Goal: Information Seeking & Learning: Check status

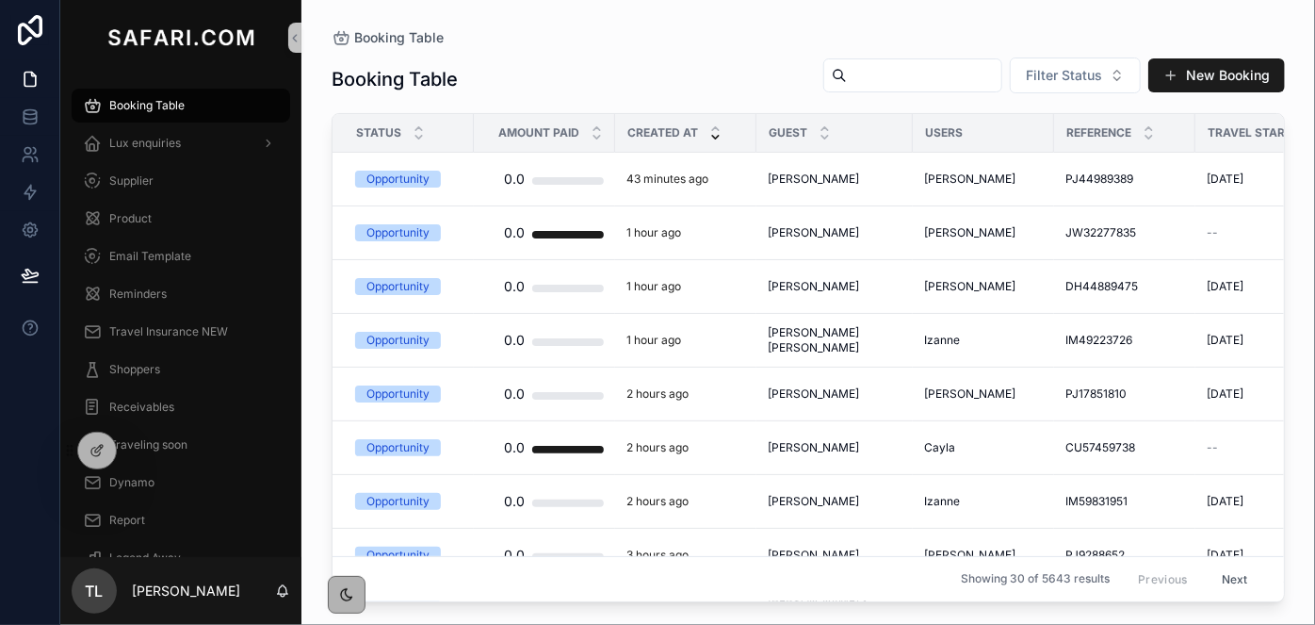
click at [831, 90] on div "scrollable content" at bounding box center [912, 75] width 179 height 34
click at [847, 78] on input "scrollable content" at bounding box center [924, 75] width 154 height 26
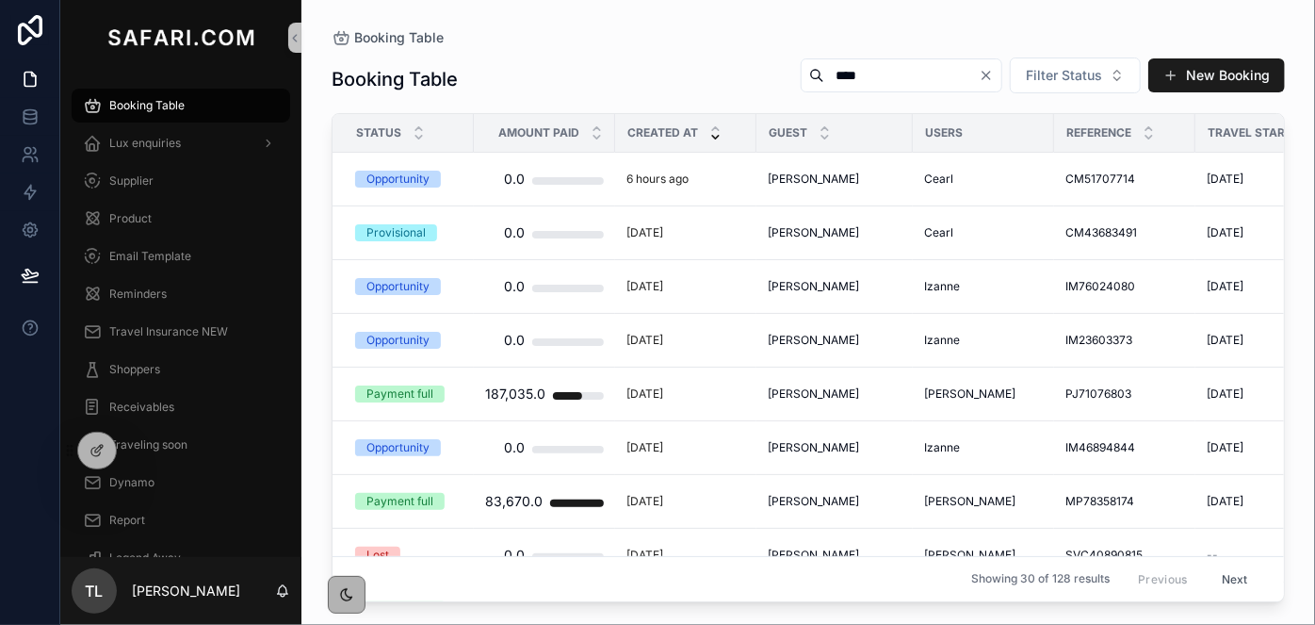
type input "****"
click at [831, 227] on span "[PERSON_NAME]" at bounding box center [813, 232] width 91 height 15
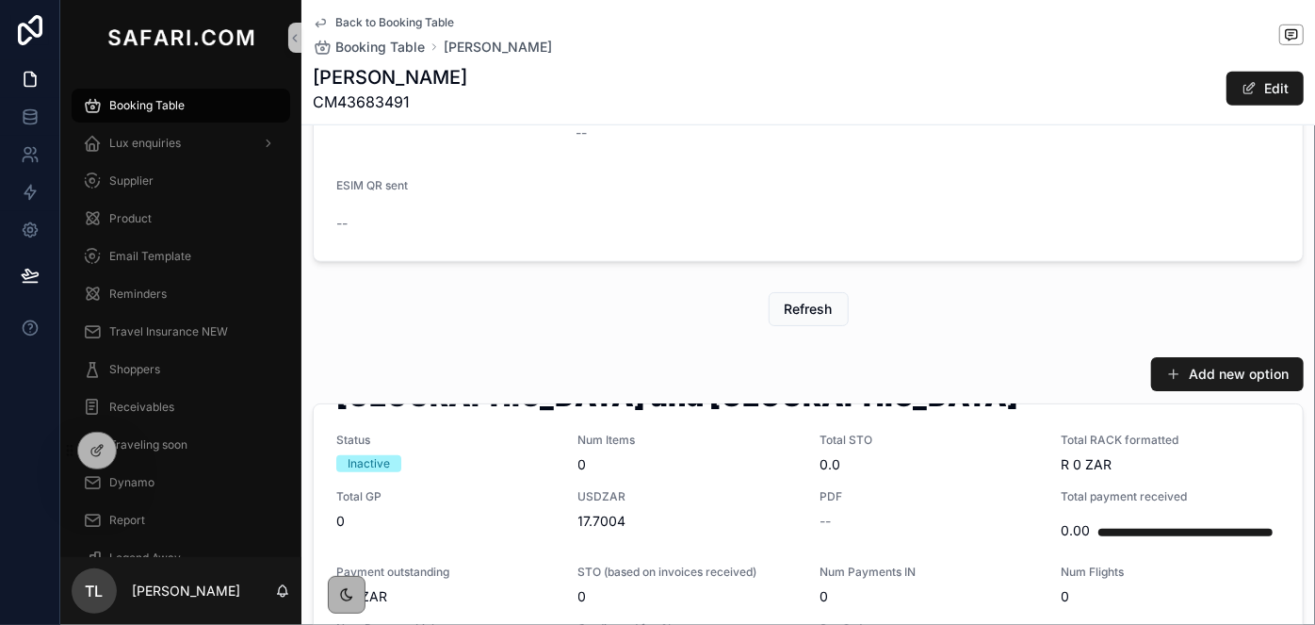
scroll to position [342, 0]
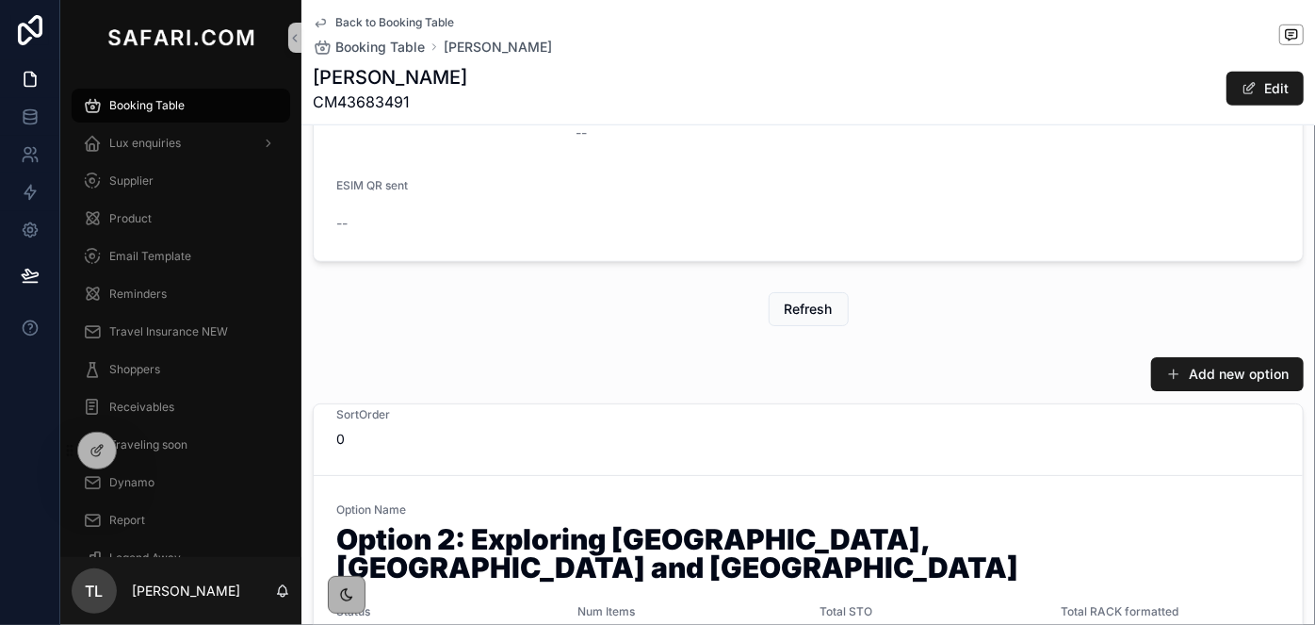
drag, startPoint x: 884, startPoint y: 447, endPoint x: 912, endPoint y: 338, distance: 112.9
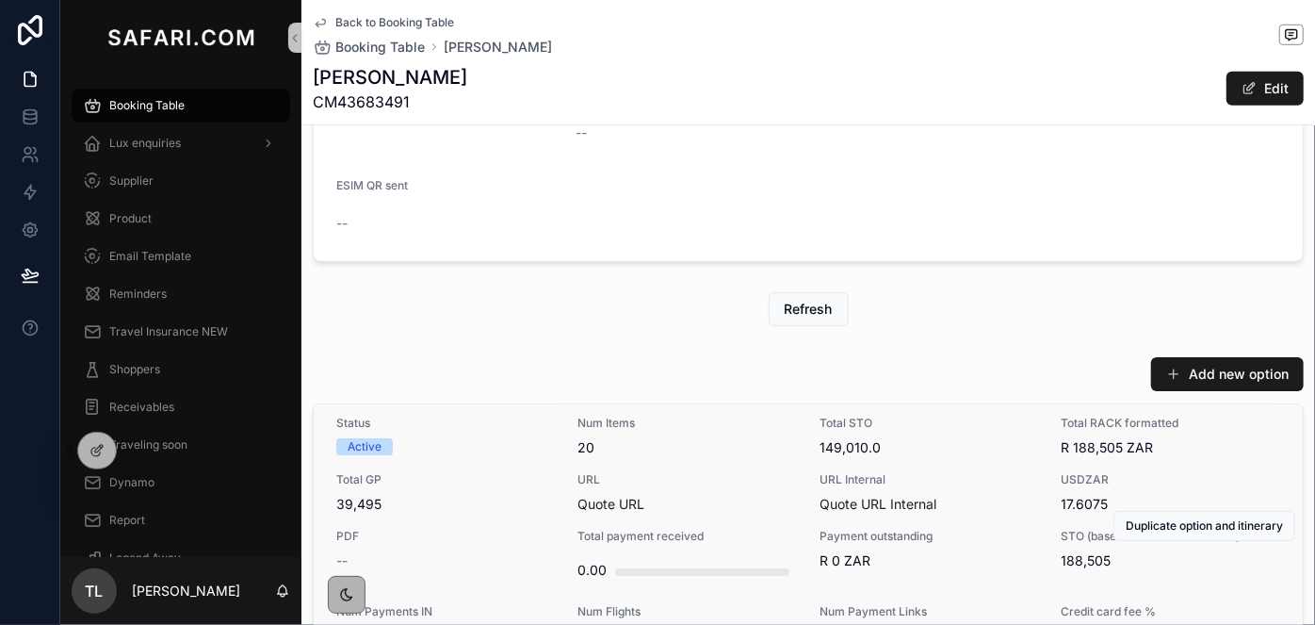
scroll to position [0, 0]
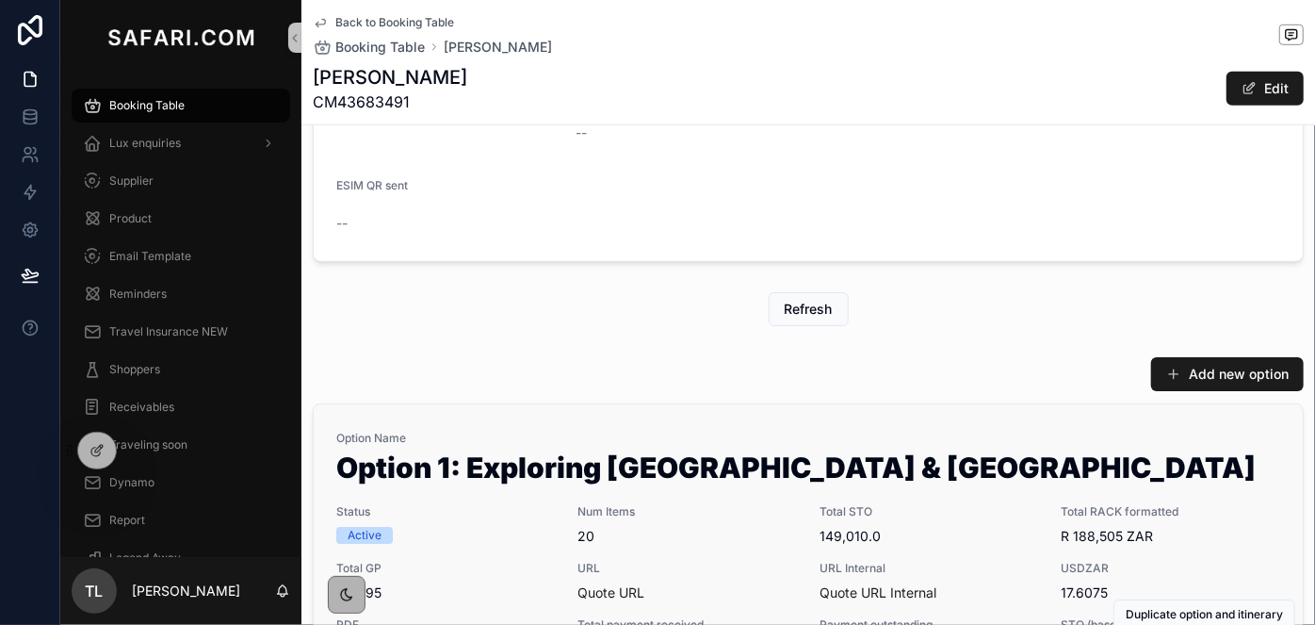
click at [969, 465] on h1 "Option 1: Exploring [GEOGRAPHIC_DATA] & [GEOGRAPHIC_DATA]" at bounding box center [808, 471] width 944 height 36
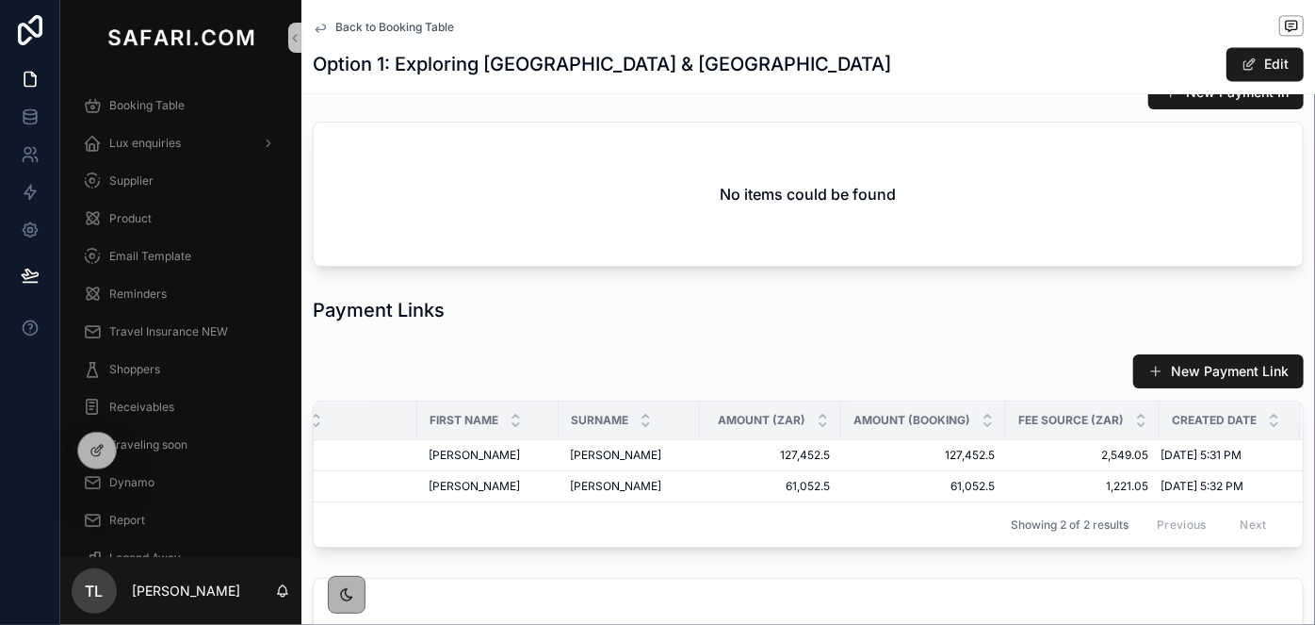
scroll to position [2140, 0]
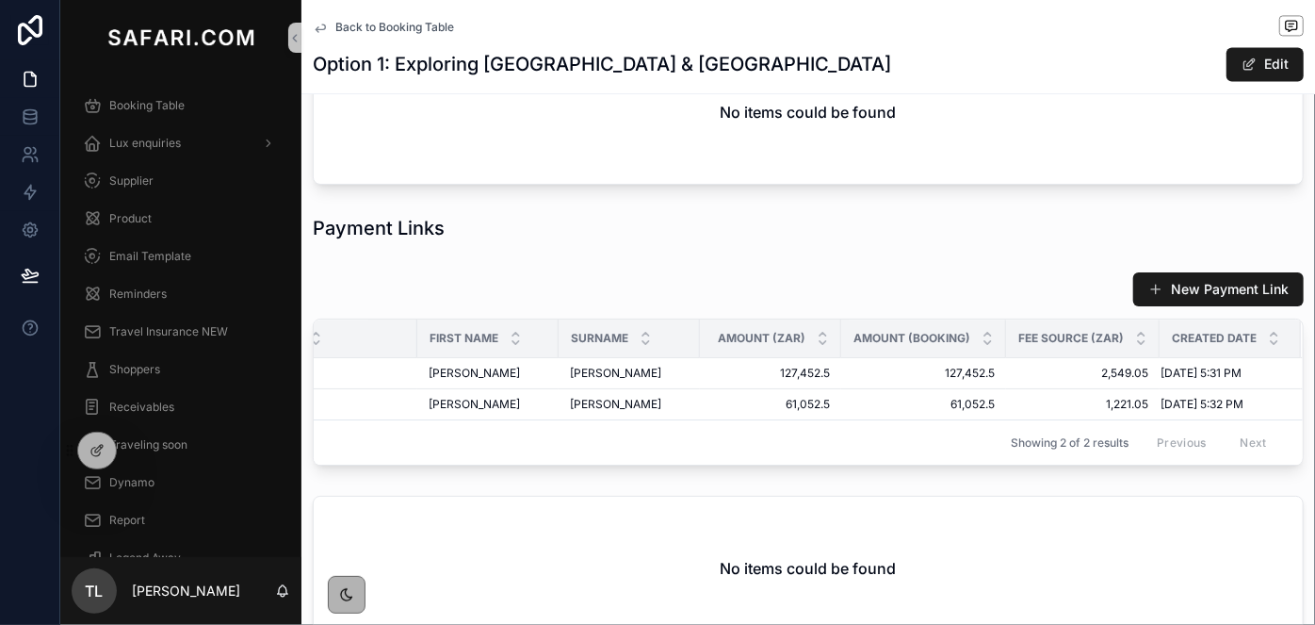
click at [1153, 215] on div "Payment Links" at bounding box center [808, 228] width 991 height 26
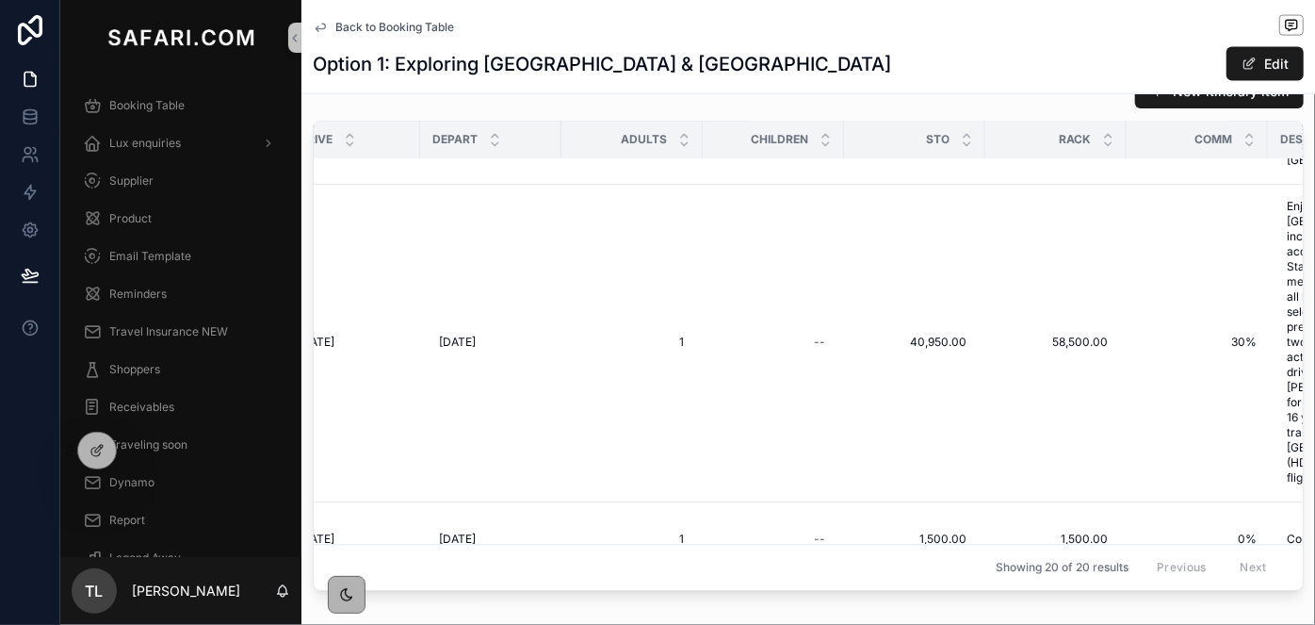
scroll to position [2056, 534]
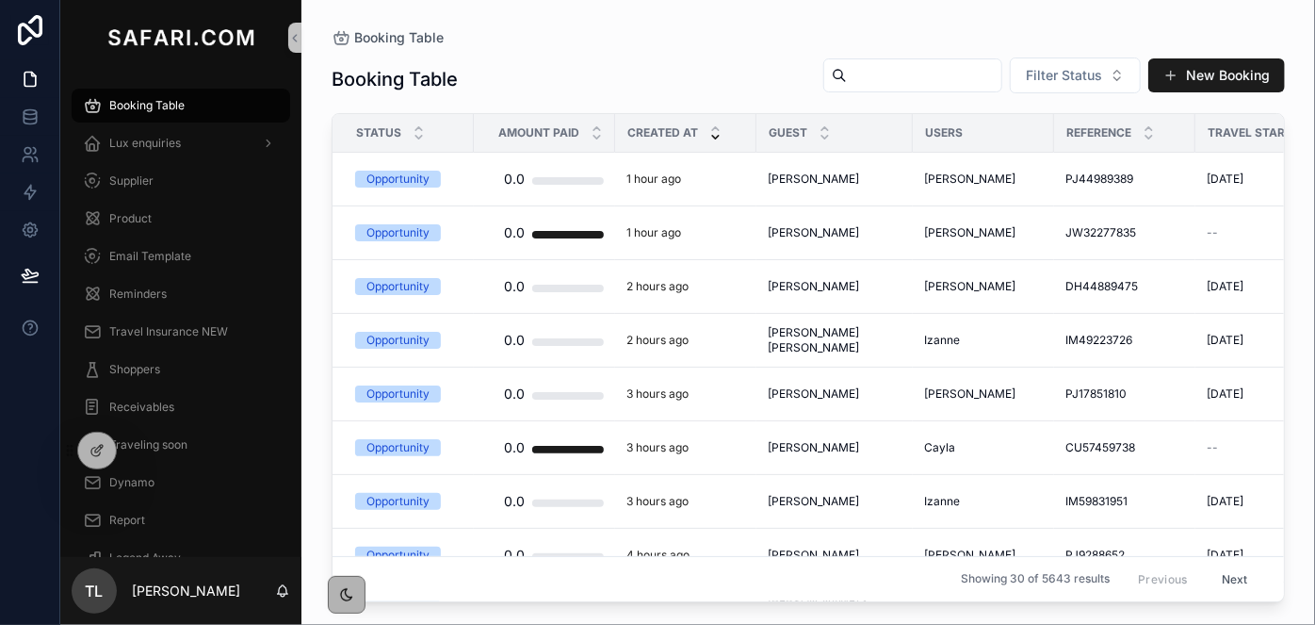
click at [957, 80] on input "scrollable content" at bounding box center [924, 75] width 154 height 26
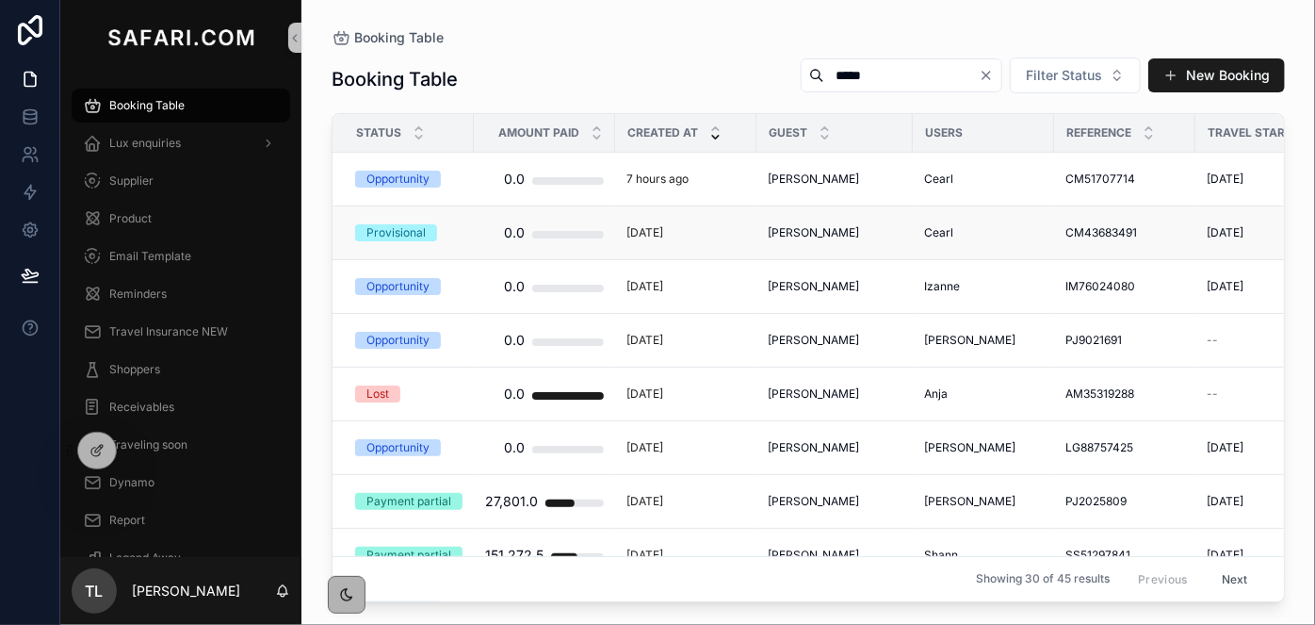
type input "*****"
click at [826, 230] on span "Michelle Fason" at bounding box center [813, 232] width 91 height 15
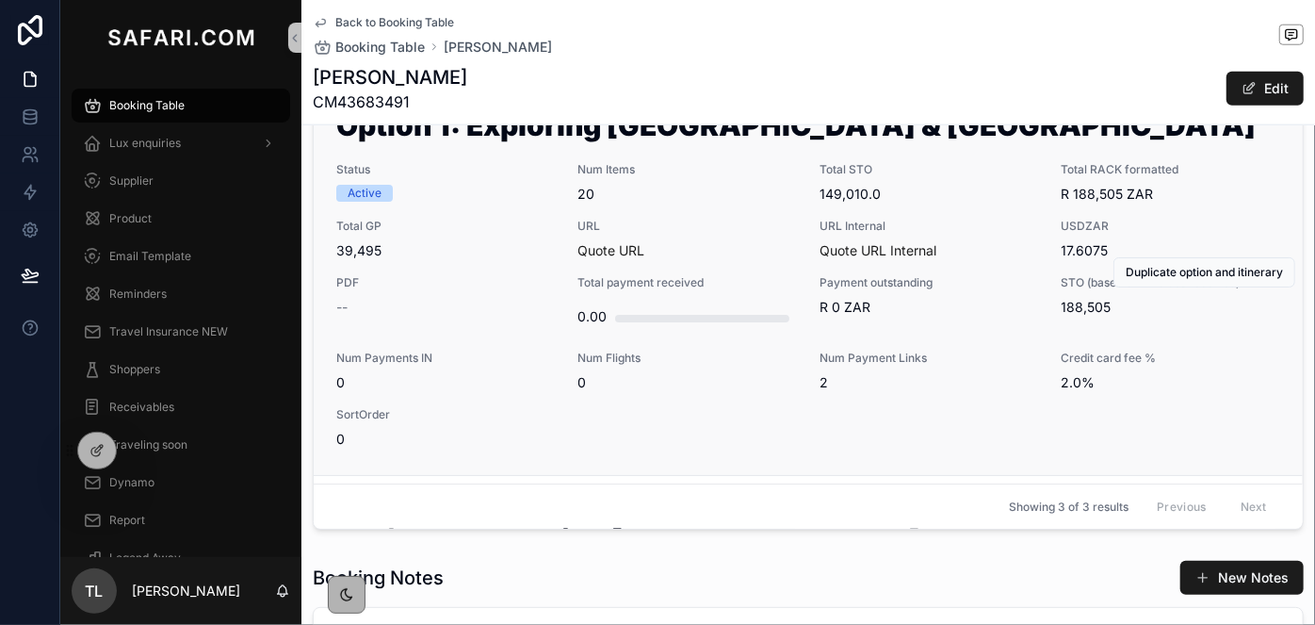
click at [713, 221] on span "URL" at bounding box center [687, 226] width 219 height 15
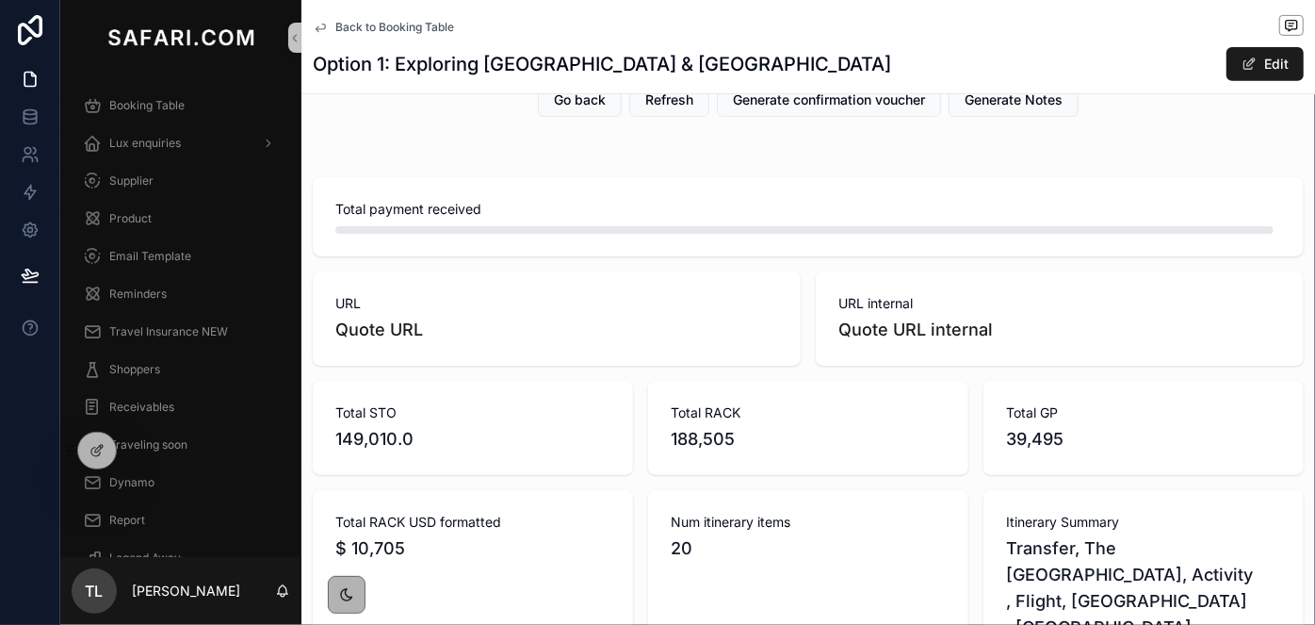
scroll to position [342, 0]
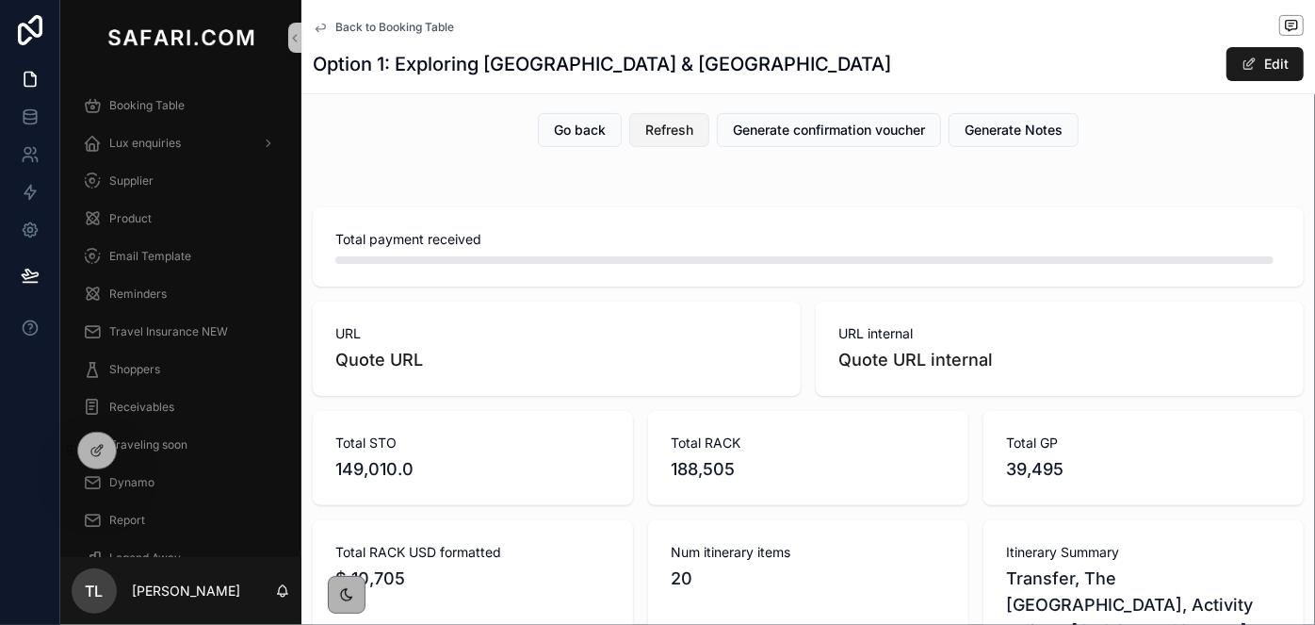
click at [674, 140] on button "Refresh" at bounding box center [669, 130] width 80 height 34
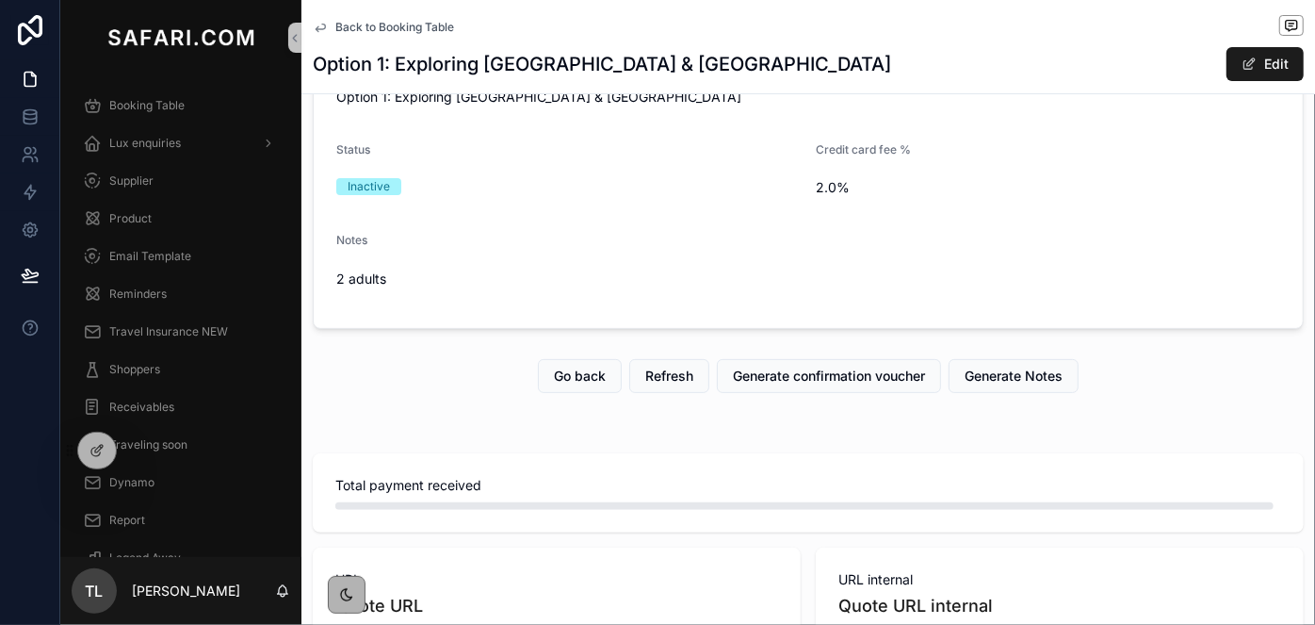
scroll to position [85, 0]
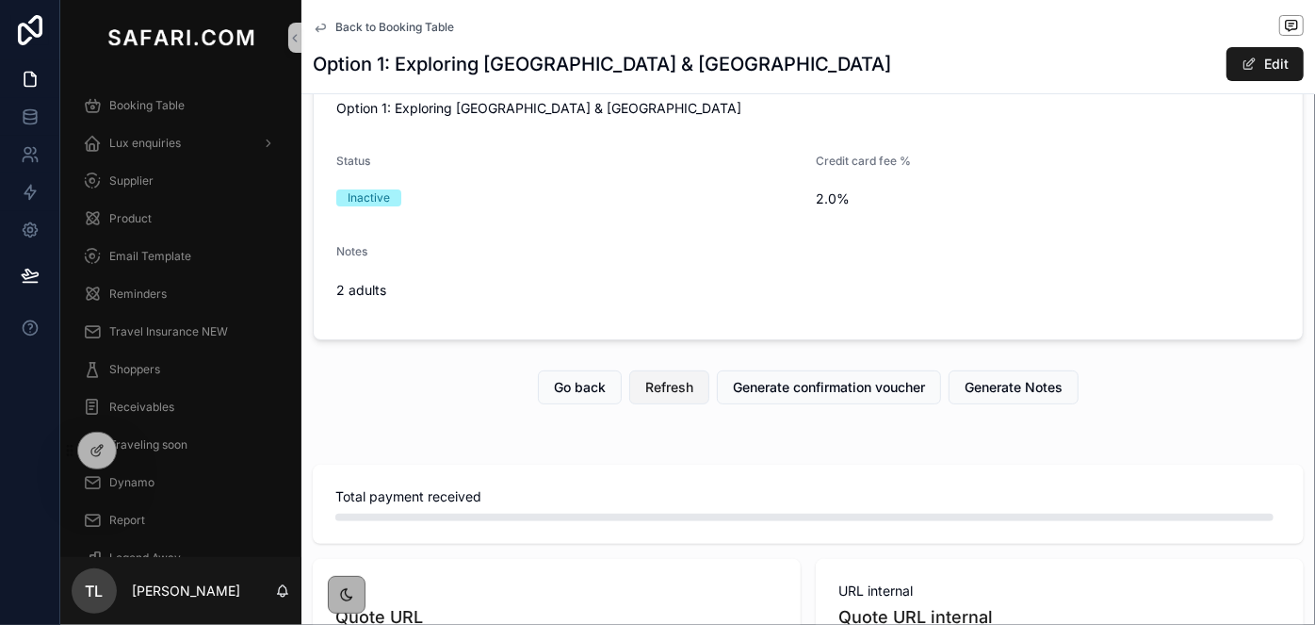
click at [645, 390] on span "Refresh" at bounding box center [669, 387] width 48 height 19
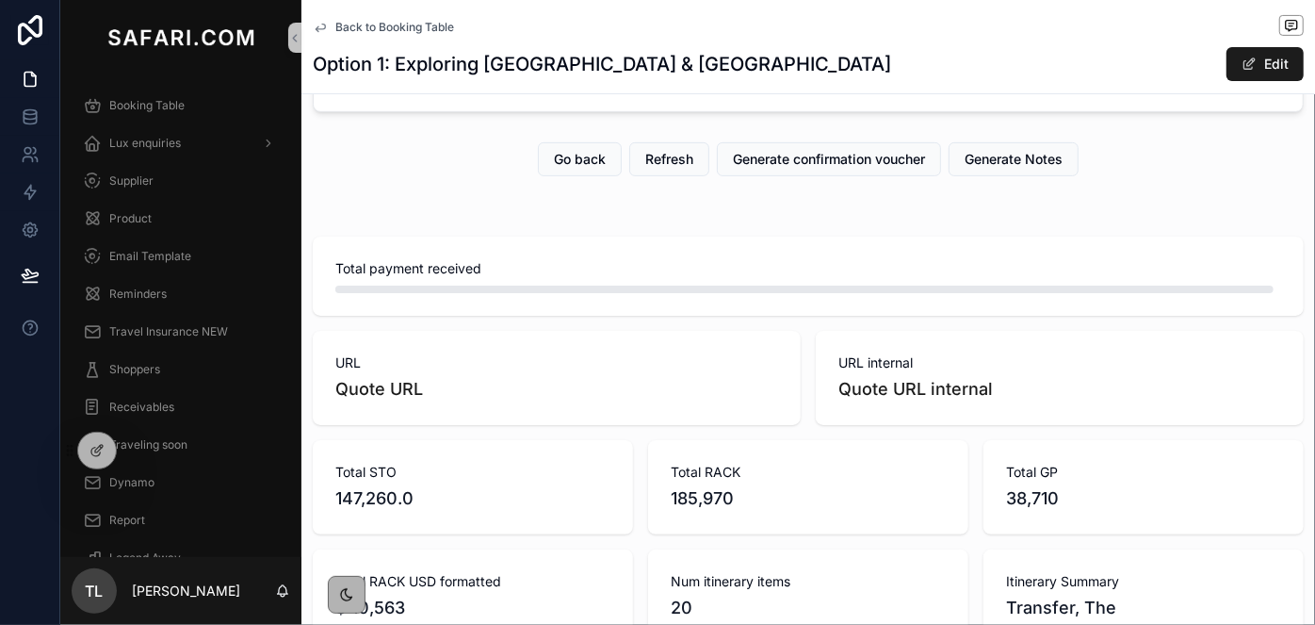
scroll to position [342, 0]
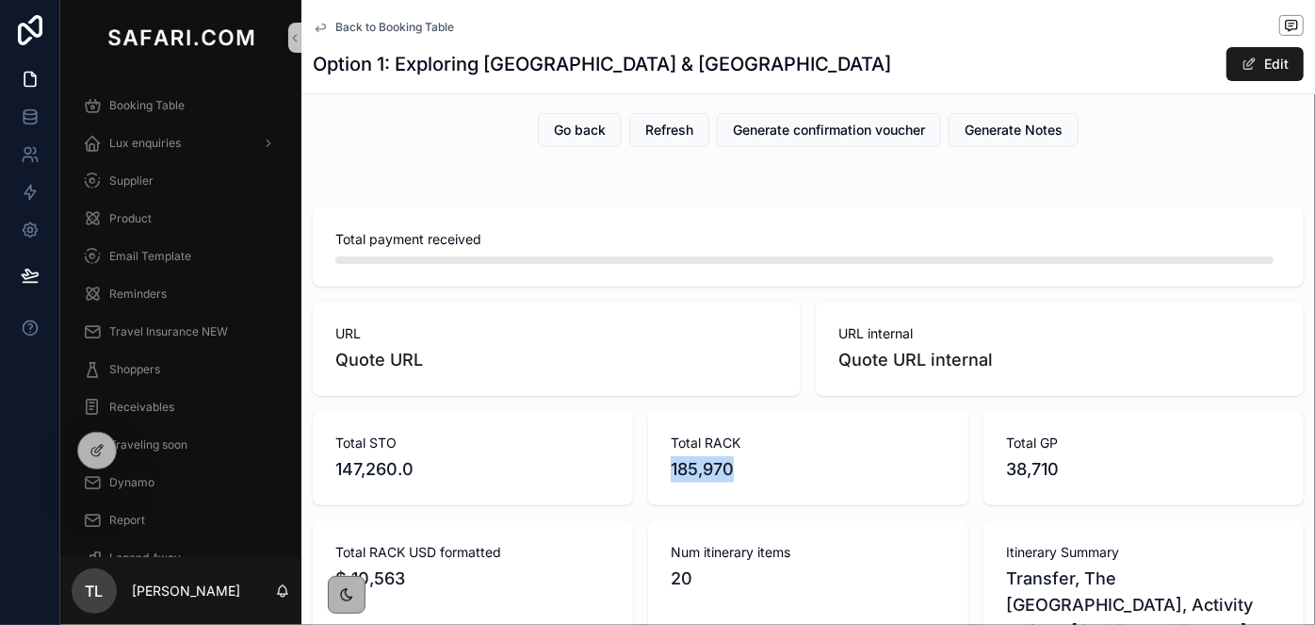
drag, startPoint x: 698, startPoint y: 470, endPoint x: 667, endPoint y: 470, distance: 31.1
click at [671, 470] on span "185,970" at bounding box center [808, 469] width 275 height 26
copy span "185,970"
click at [660, 137] on span "Refresh" at bounding box center [669, 130] width 48 height 19
click at [165, 518] on div "Report" at bounding box center [181, 520] width 196 height 30
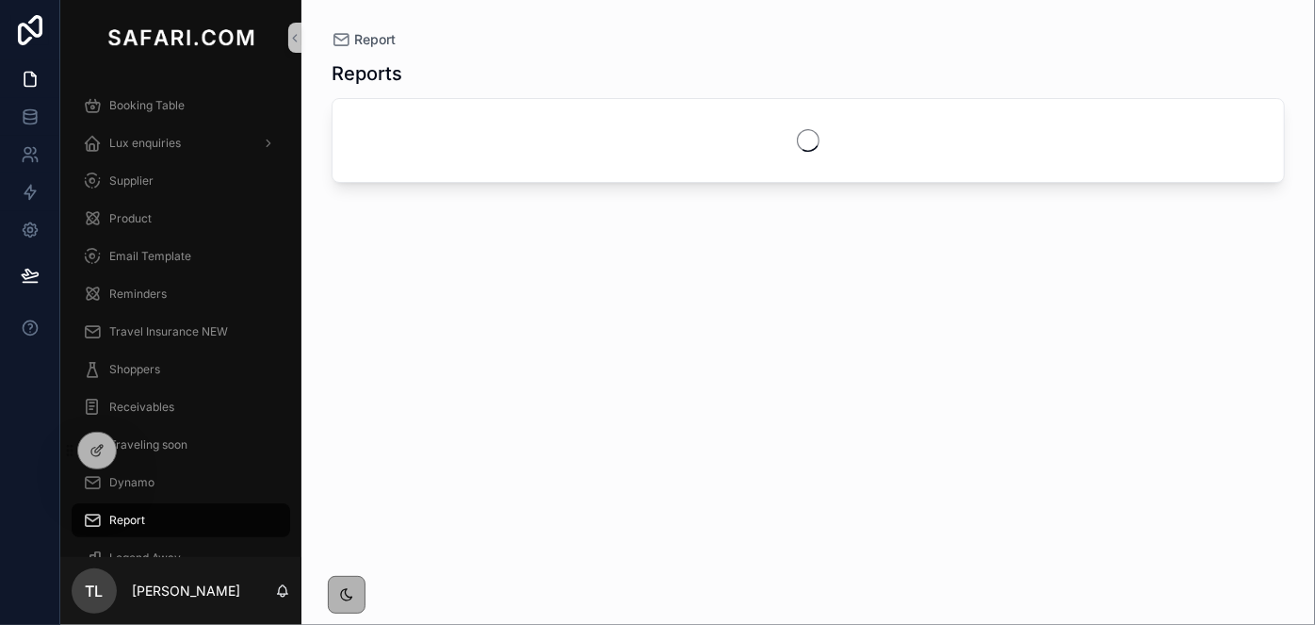
click at [924, 89] on div "Reports" at bounding box center [808, 325] width 953 height 553
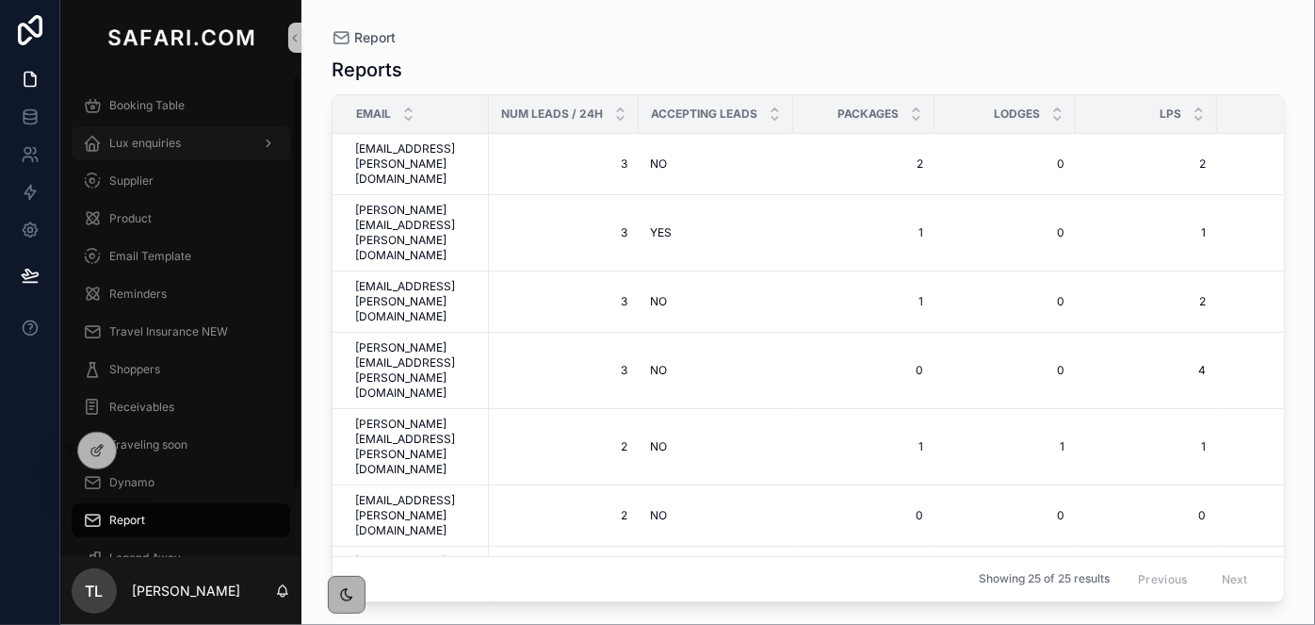
click at [152, 146] on span "Lux enquiries" at bounding box center [145, 143] width 72 height 15
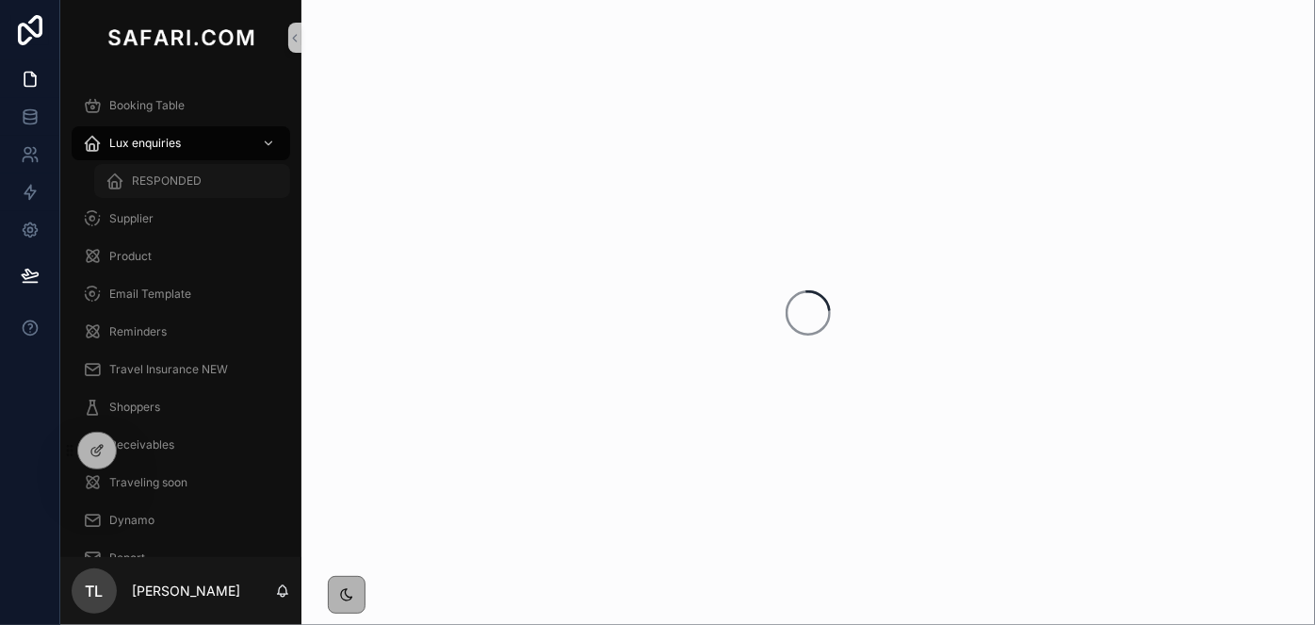
click at [156, 180] on span "RESPONDED" at bounding box center [167, 180] width 70 height 15
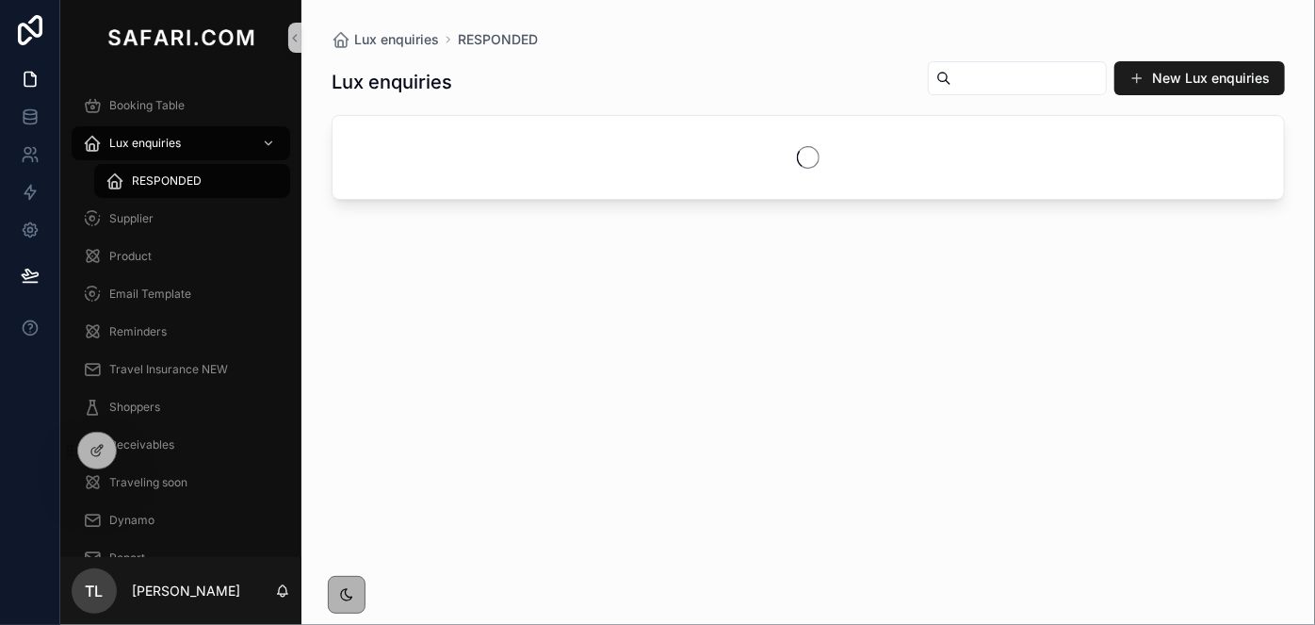
click at [951, 75] on input "scrollable content" at bounding box center [1028, 78] width 154 height 26
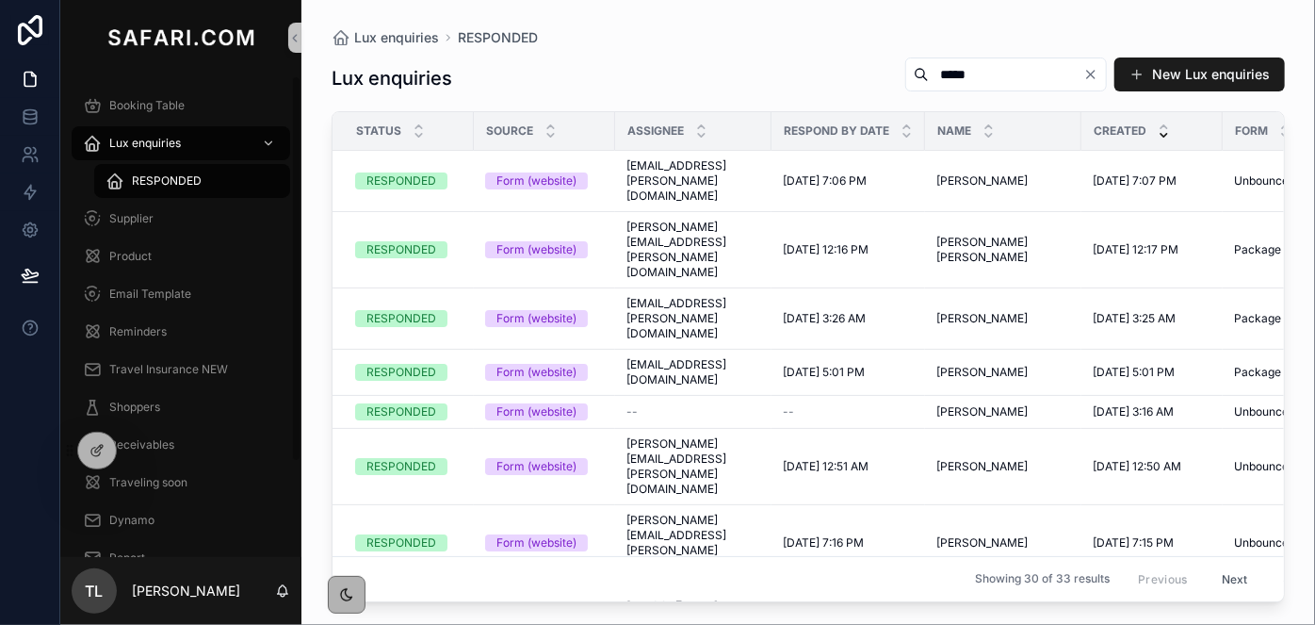
click at [929, 73] on input "*****" at bounding box center [1006, 74] width 154 height 26
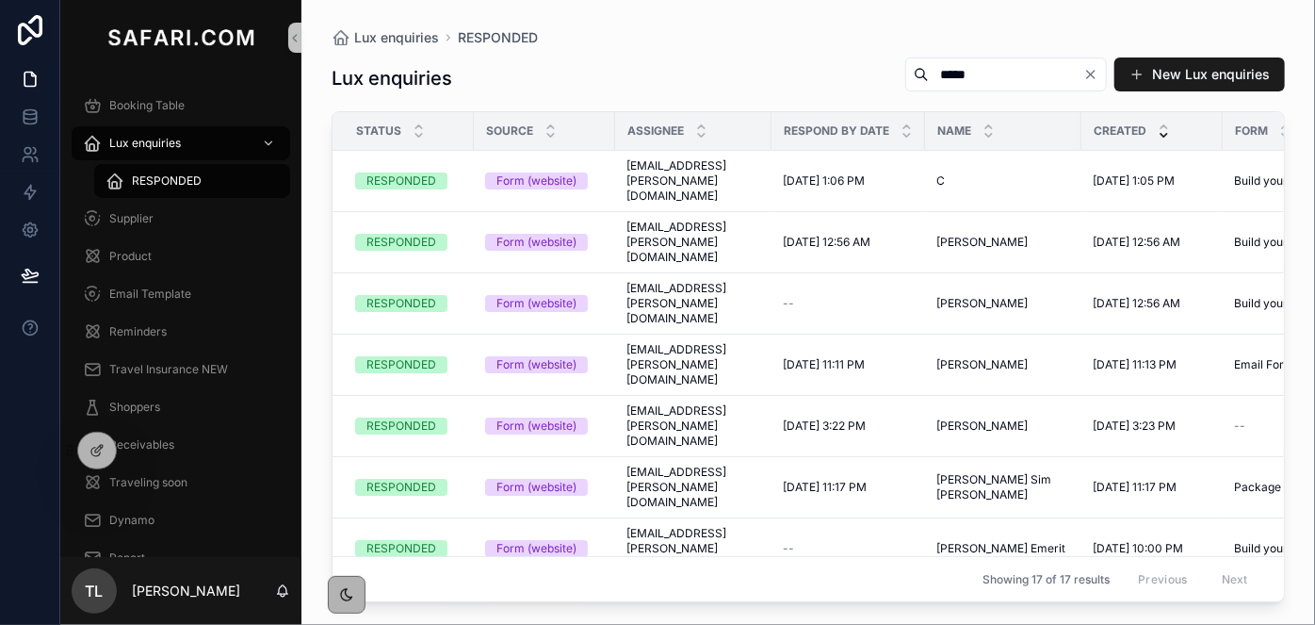
type input "*****"
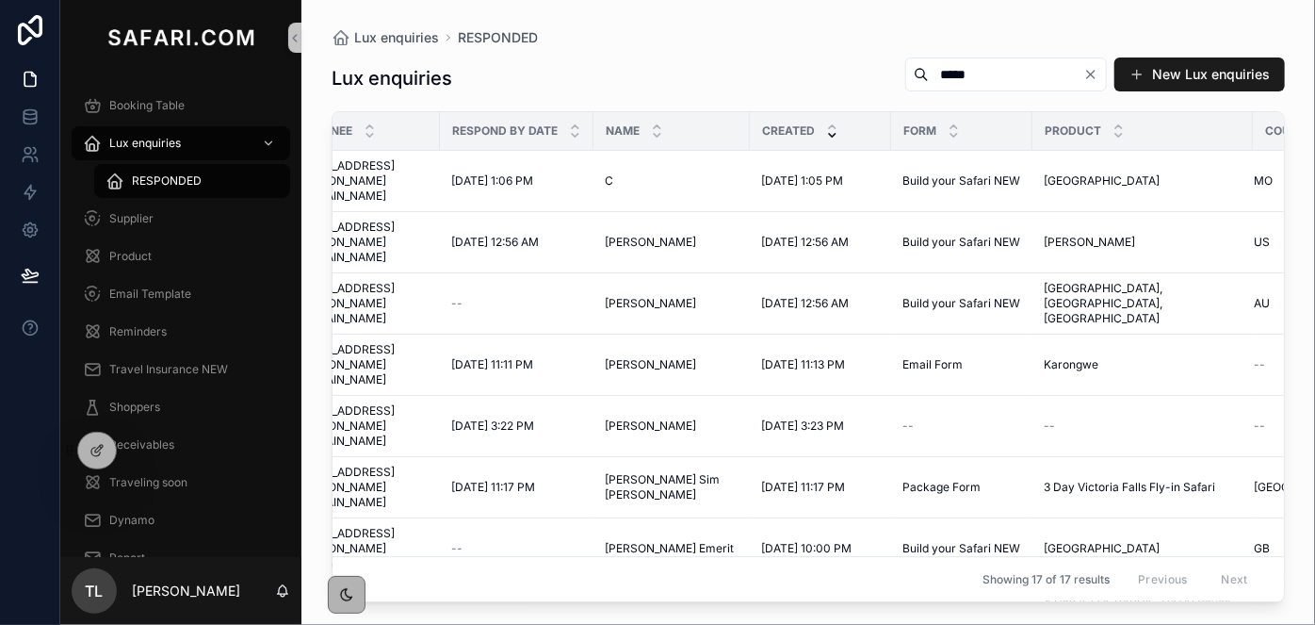
scroll to position [85, 332]
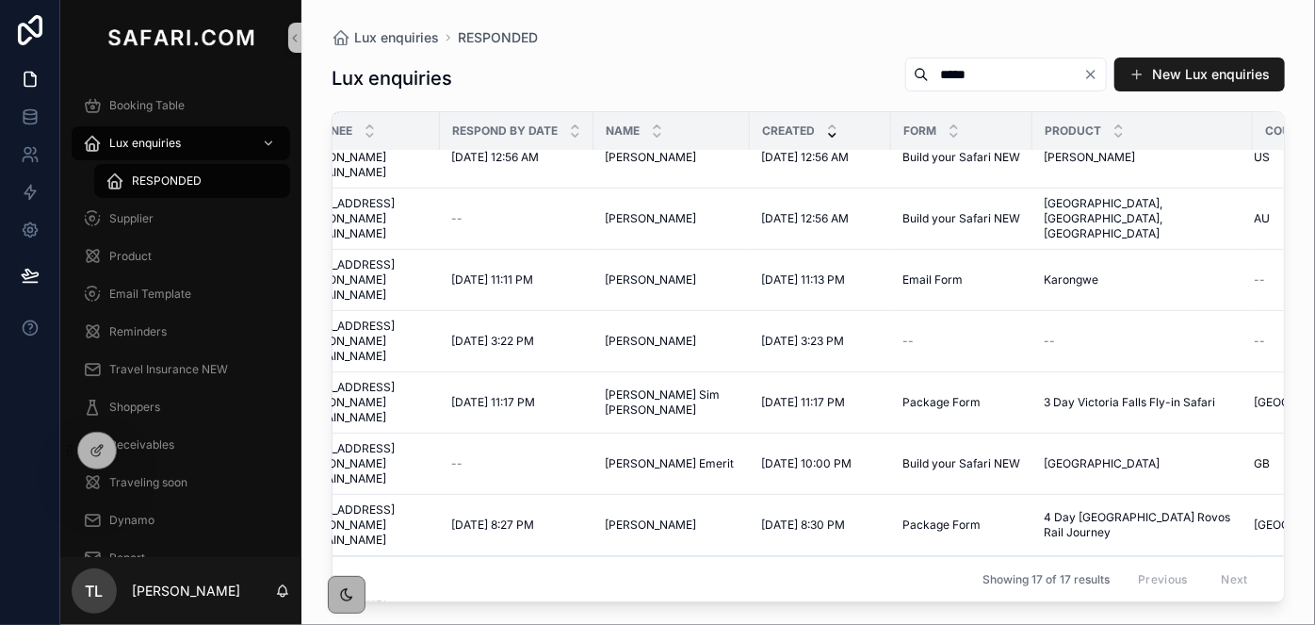
click at [944, 578] on span "Email Form" at bounding box center [932, 585] width 60 height 15
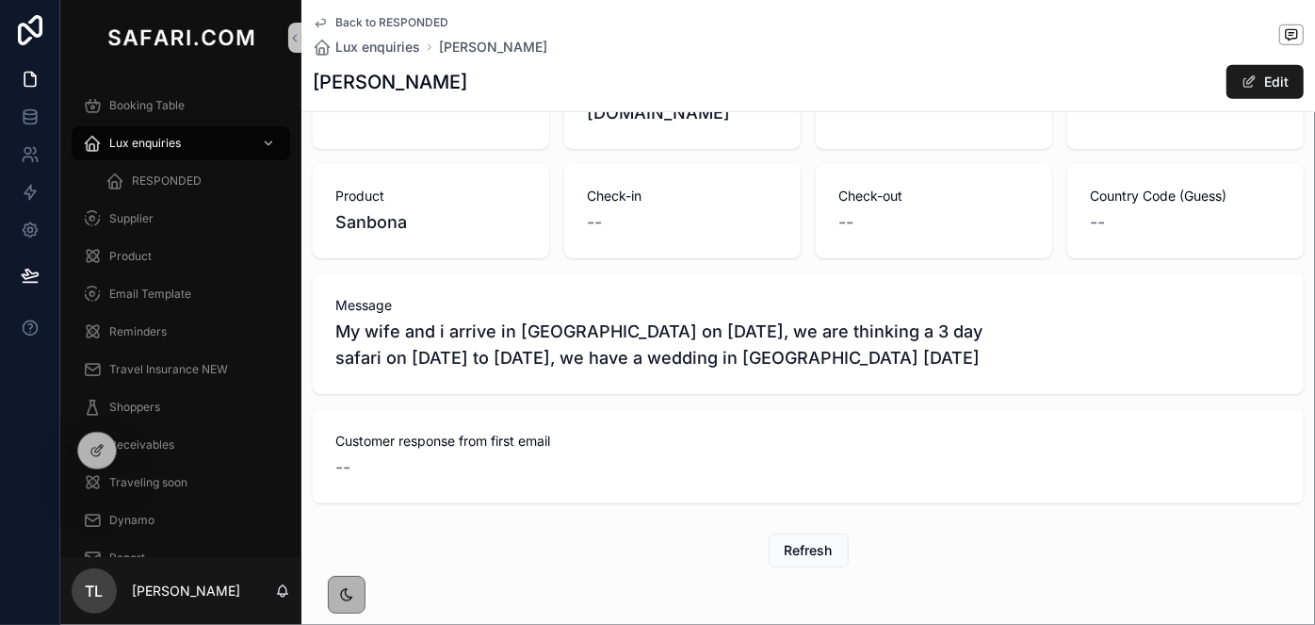
scroll to position [758, 0]
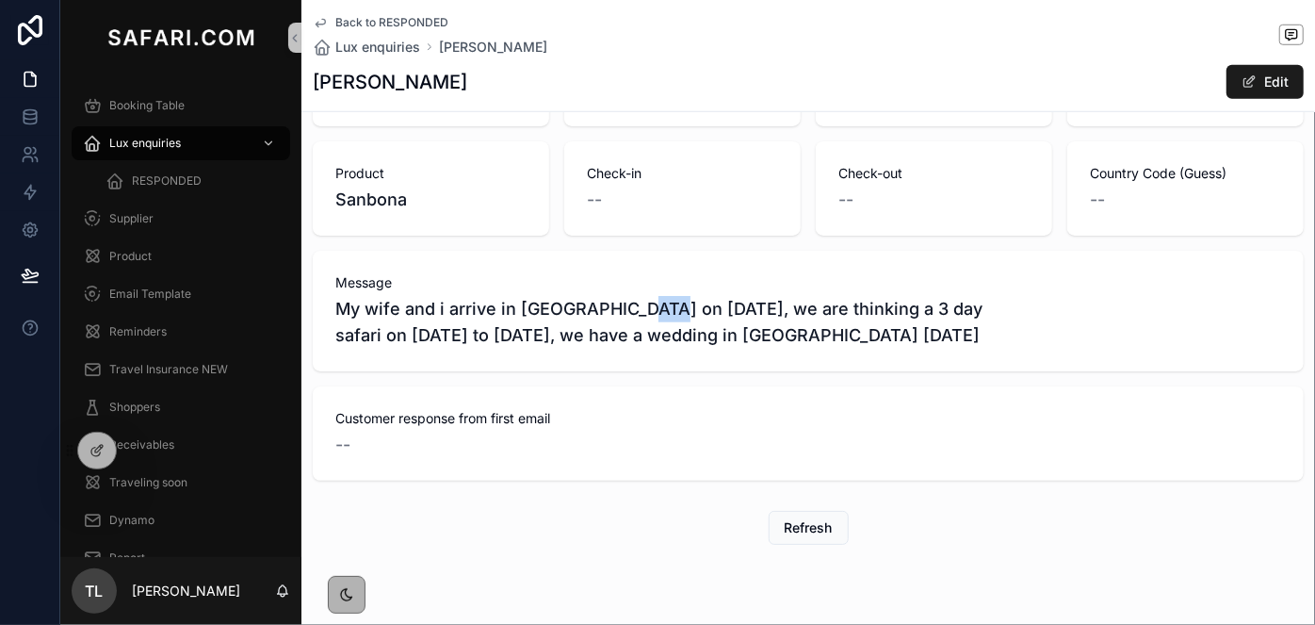
drag, startPoint x: 662, startPoint y: 262, endPoint x: 639, endPoint y: 262, distance: 23.6
click at [639, 296] on span "My wife and i arrive in Cape Town on 3/5/2026, we are thinking a 3 day safari o…" at bounding box center [808, 322] width 946 height 53
drag, startPoint x: 440, startPoint y: 289, endPoint x: 407, endPoint y: 289, distance: 33.0
click at [407, 296] on span "My wife and i arrive in Cape Town on 3/5/2026, we are thinking a 3 day safari o…" at bounding box center [808, 322] width 946 height 53
click at [167, 104] on span "Booking Table" at bounding box center [146, 105] width 75 height 15
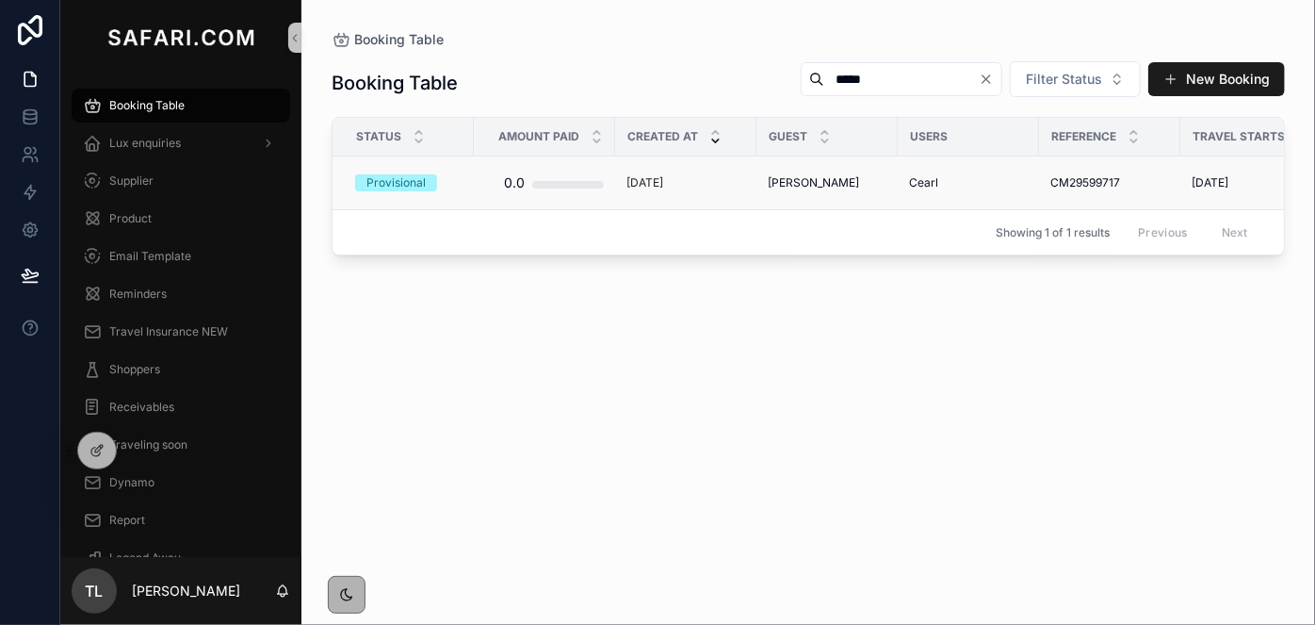
type input "*****"
click at [860, 184] on div "Sheppard Snyder Sheppard Snyder" at bounding box center [827, 182] width 119 height 15
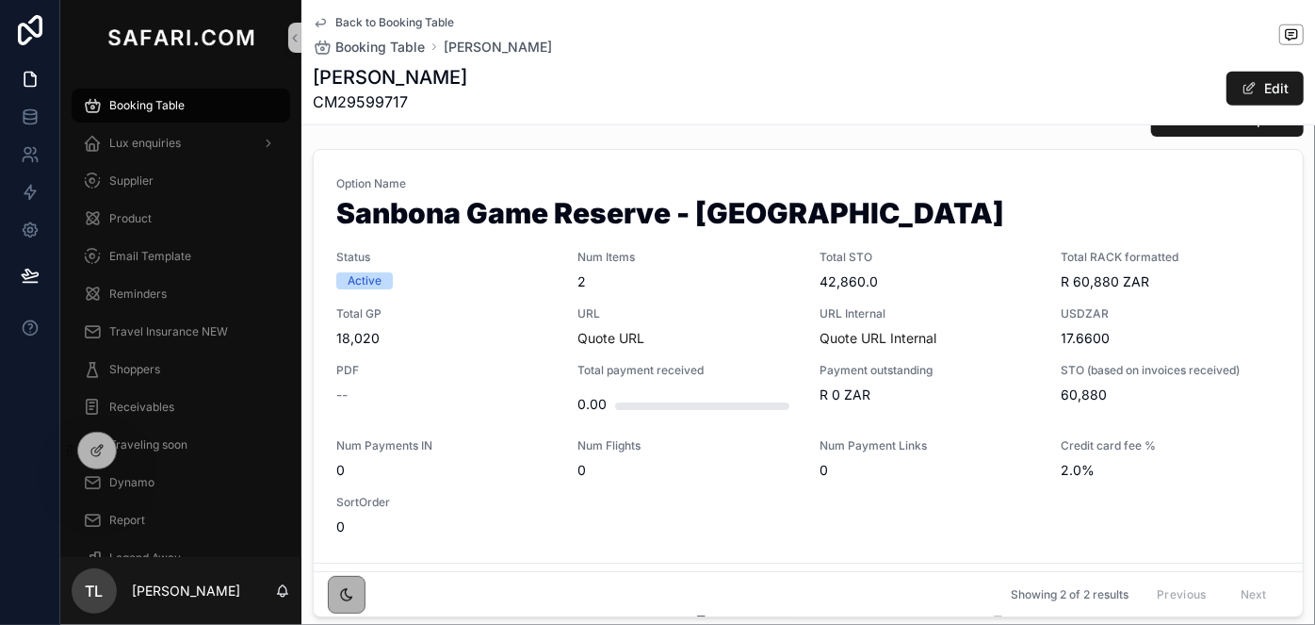
scroll to position [942, 0]
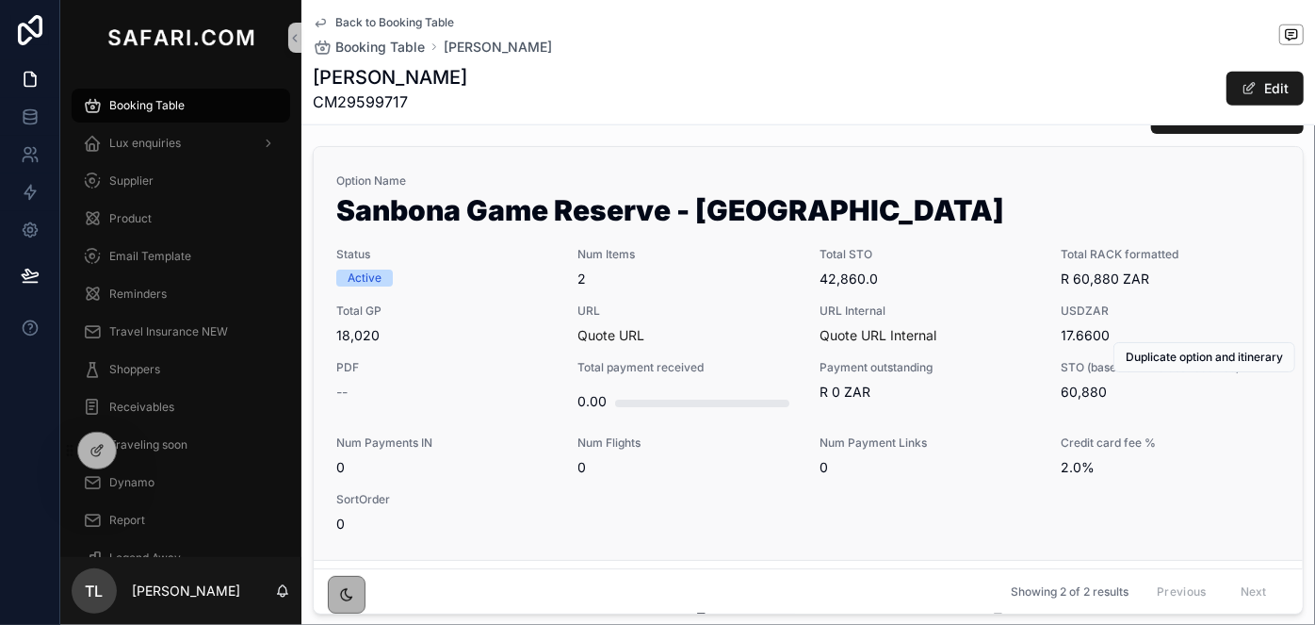
click at [720, 330] on span "Quote URL" at bounding box center [687, 335] width 219 height 19
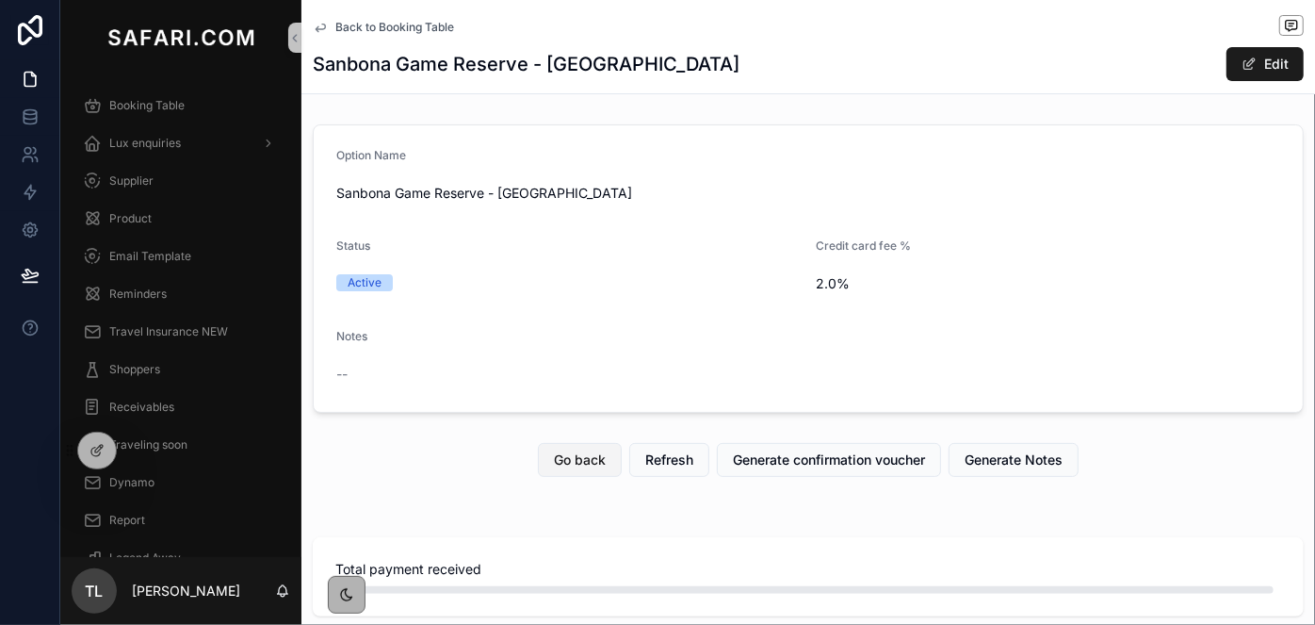
click at [567, 447] on button "Go back" at bounding box center [580, 460] width 84 height 34
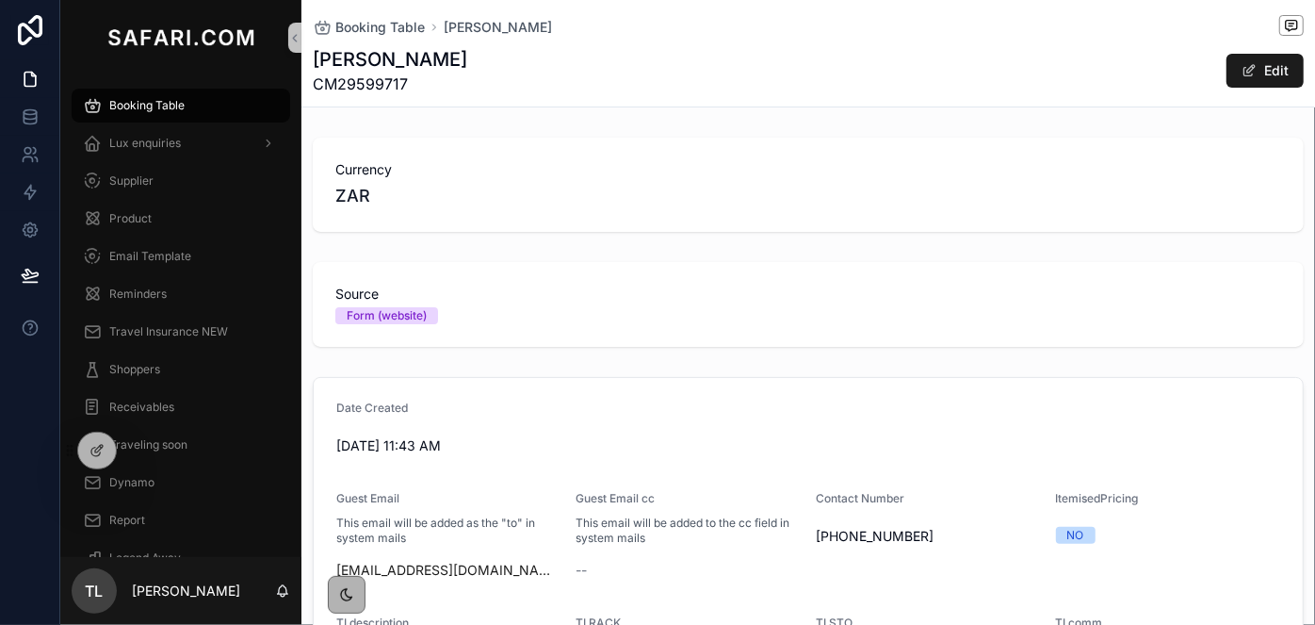
click at [350, 73] on span "CM29599717" at bounding box center [390, 84] width 154 height 23
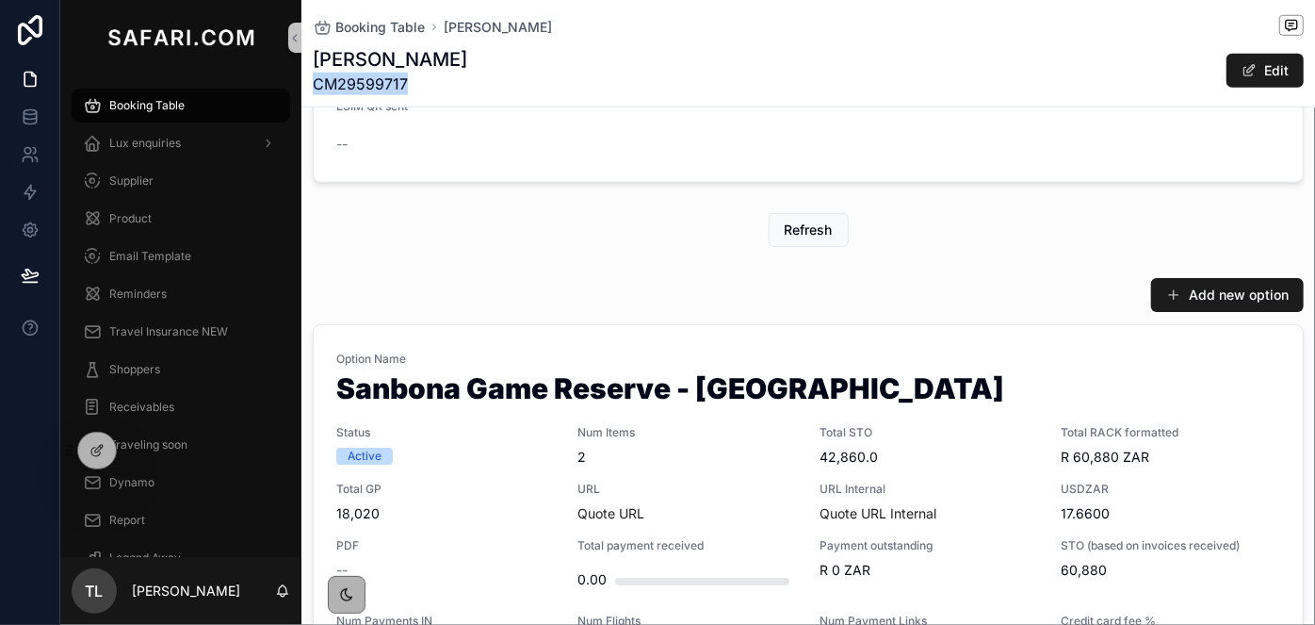
scroll to position [942, 0]
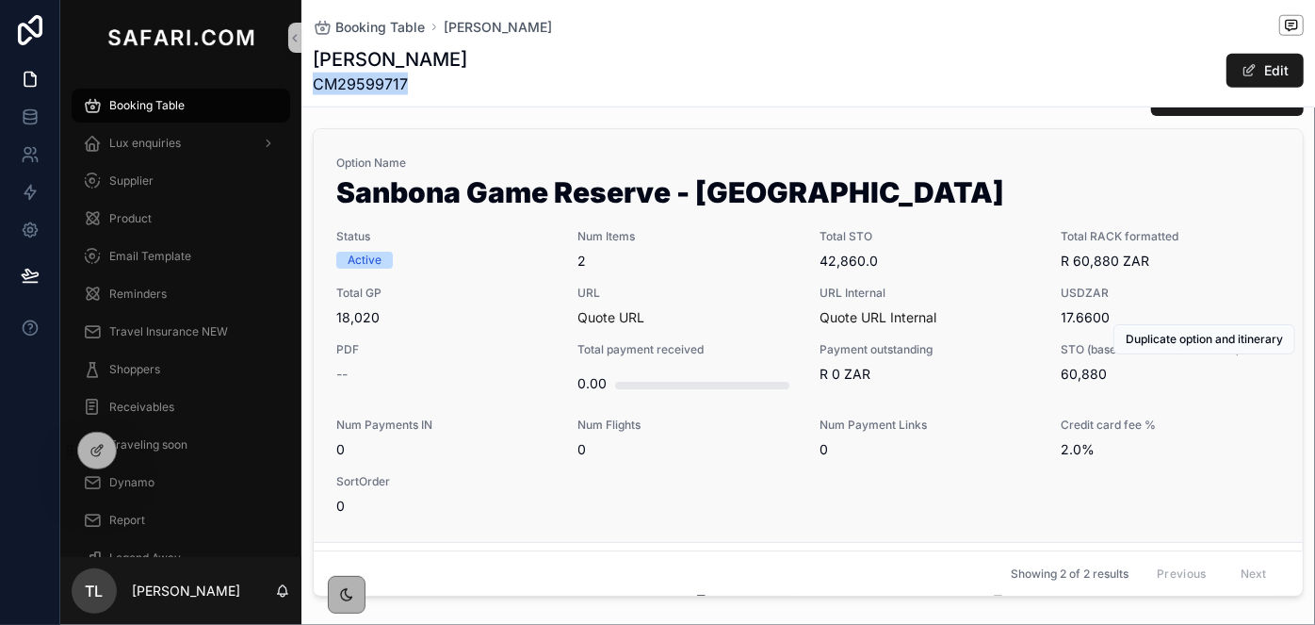
click at [762, 324] on span "Quote URL" at bounding box center [687, 317] width 219 height 19
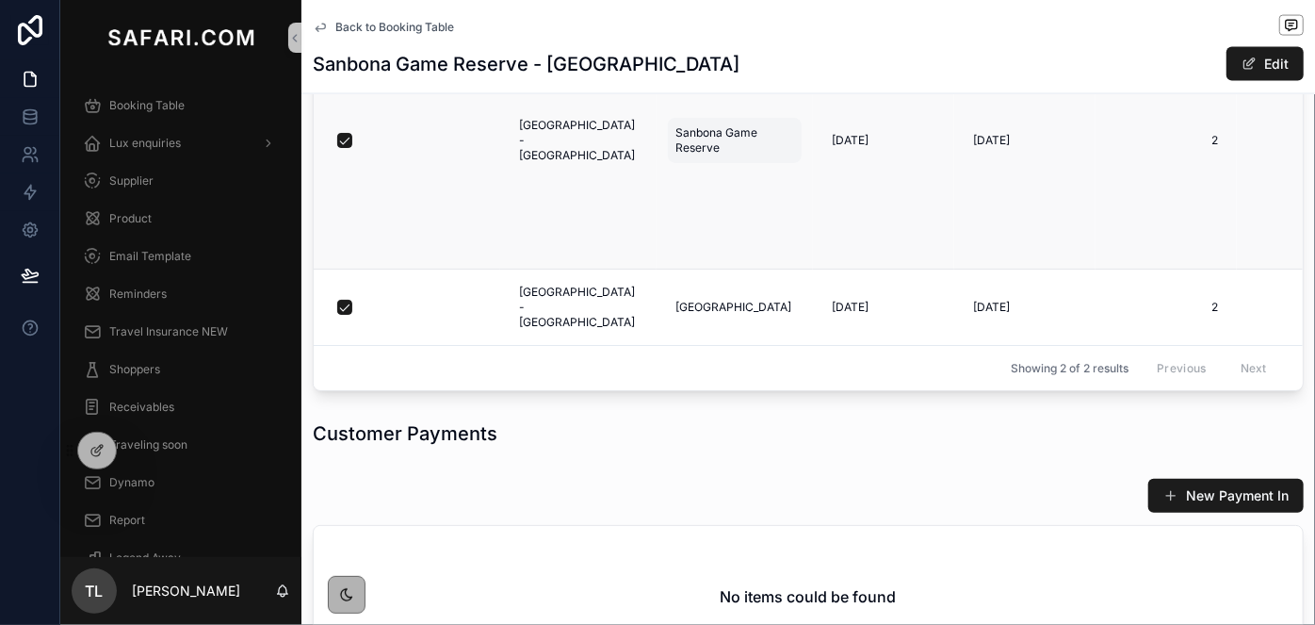
scroll to position [1541, 0]
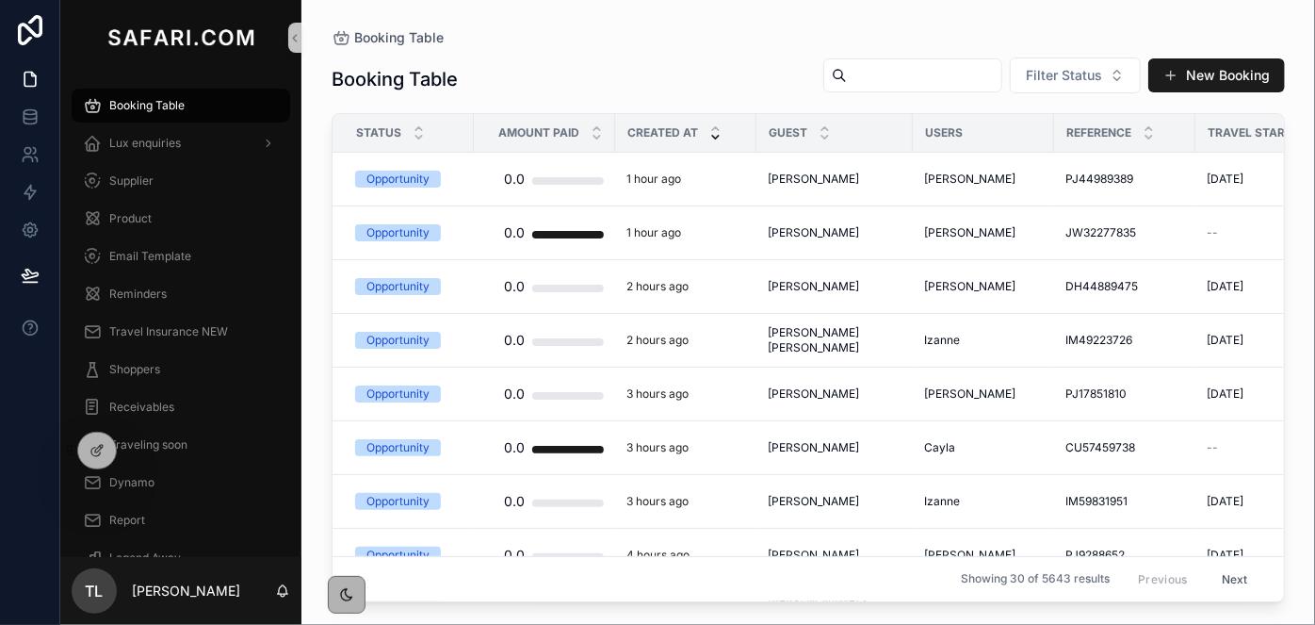
click at [869, 72] on input "scrollable content" at bounding box center [924, 75] width 154 height 26
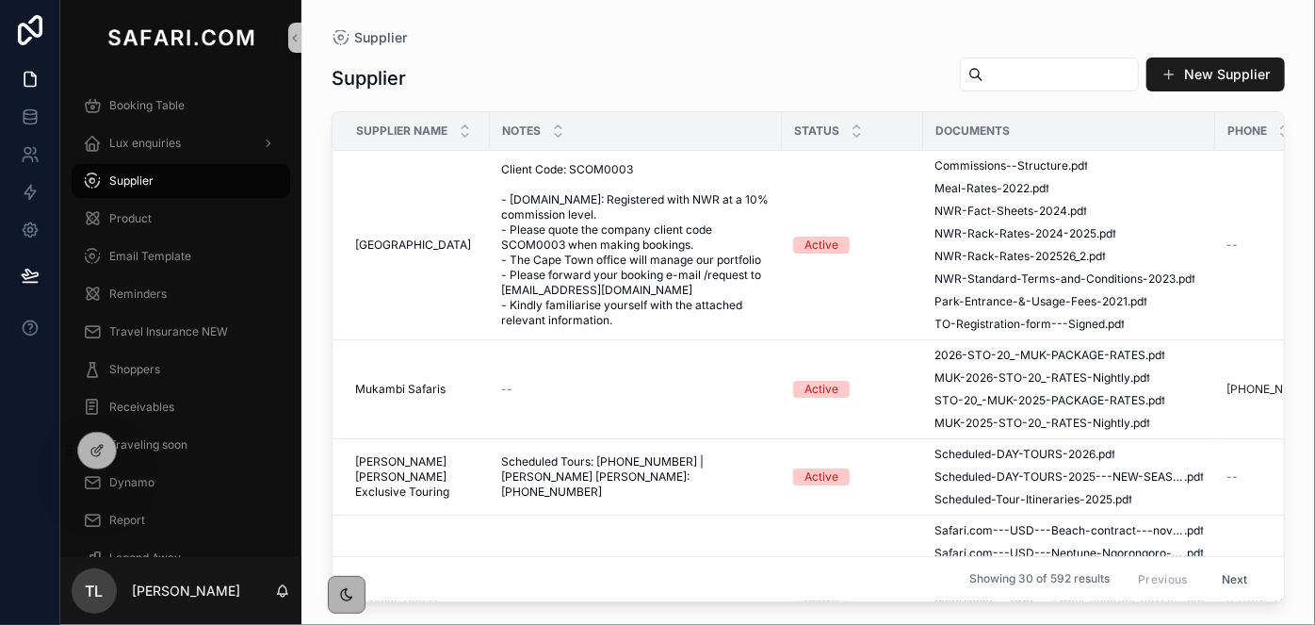
click at [983, 84] on input "scrollable content" at bounding box center [1060, 74] width 154 height 26
drag, startPoint x: 143, startPoint y: 213, endPoint x: 159, endPoint y: 214, distance: 16.0
click at [144, 214] on span "Product" at bounding box center [130, 218] width 42 height 15
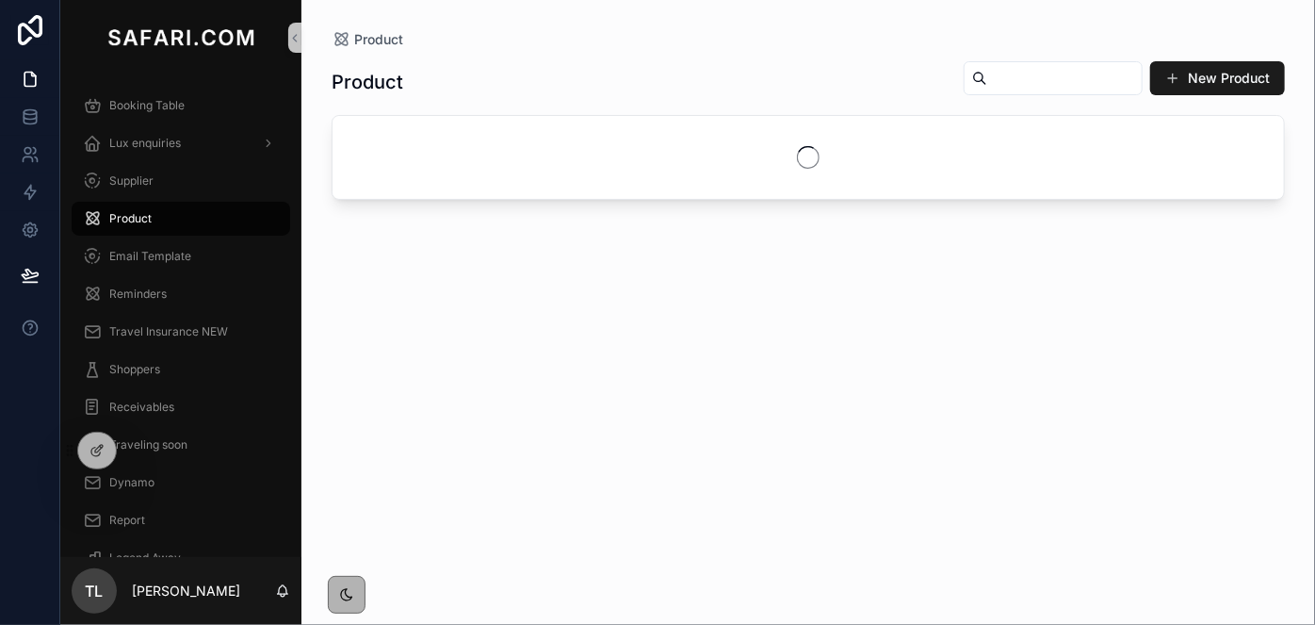
click at [998, 73] on input "scrollable content" at bounding box center [1064, 78] width 154 height 26
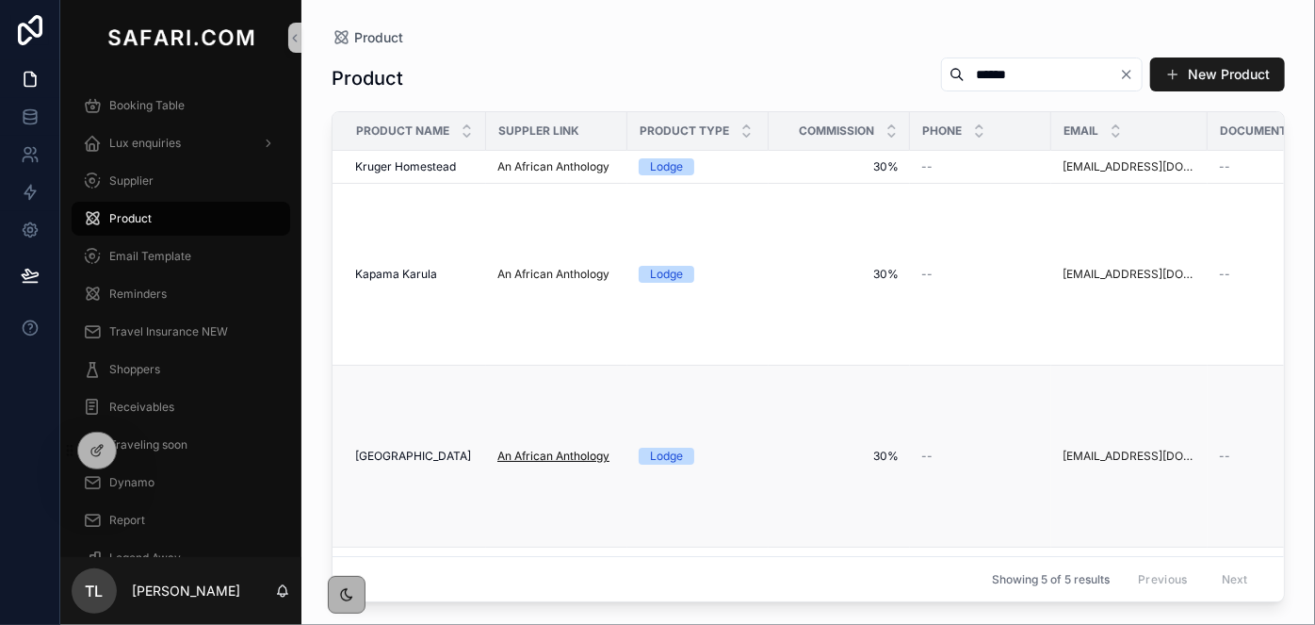
type input "******"
click at [555, 450] on span "An African Anthology" at bounding box center [553, 455] width 112 height 15
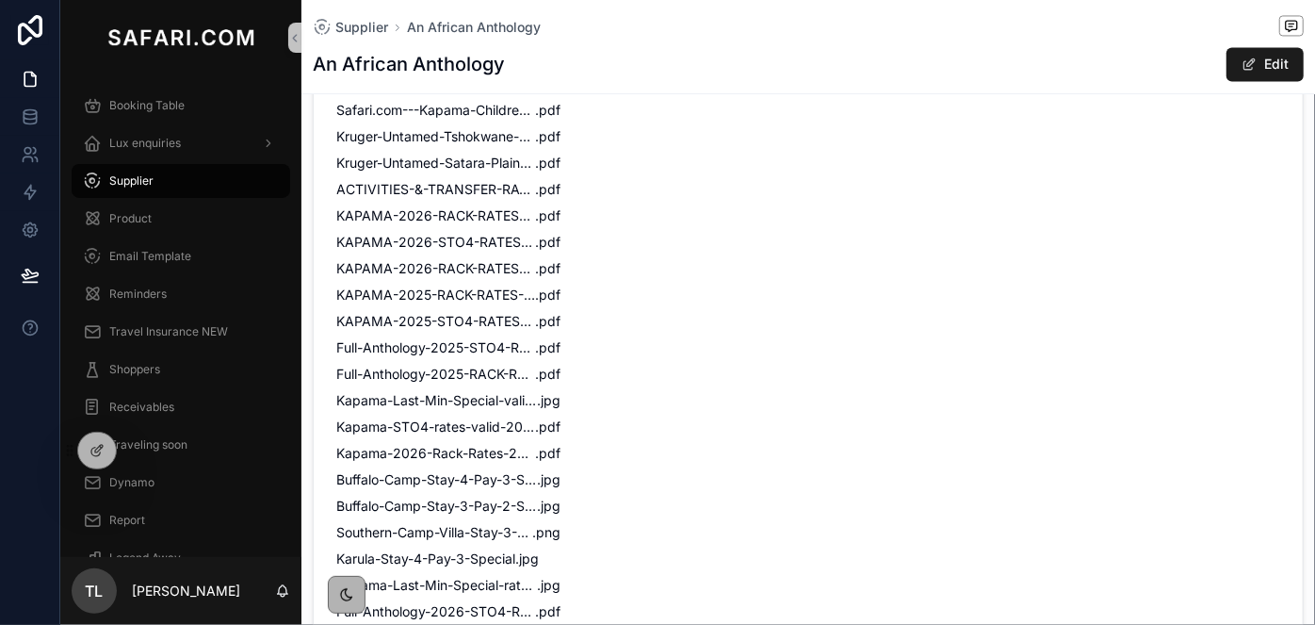
scroll to position [2055, 0]
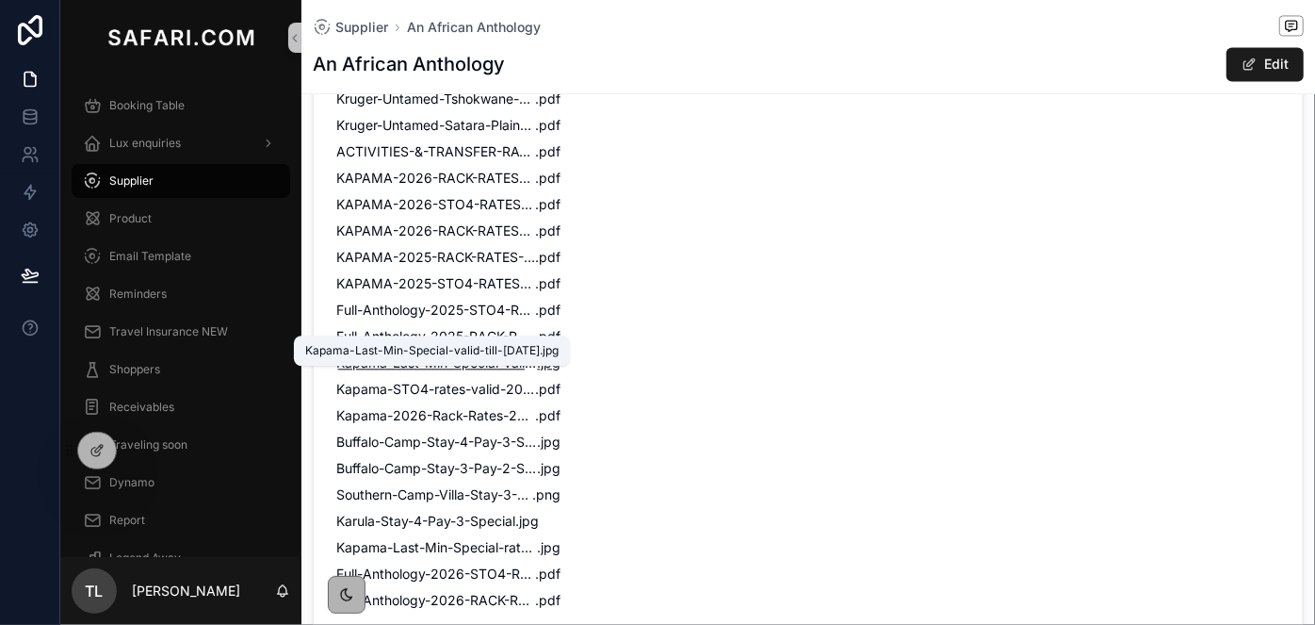
click at [498, 353] on span "Kapama-Last-Min-Special-valid-till-31-May-2025" at bounding box center [437, 362] width 202 height 19
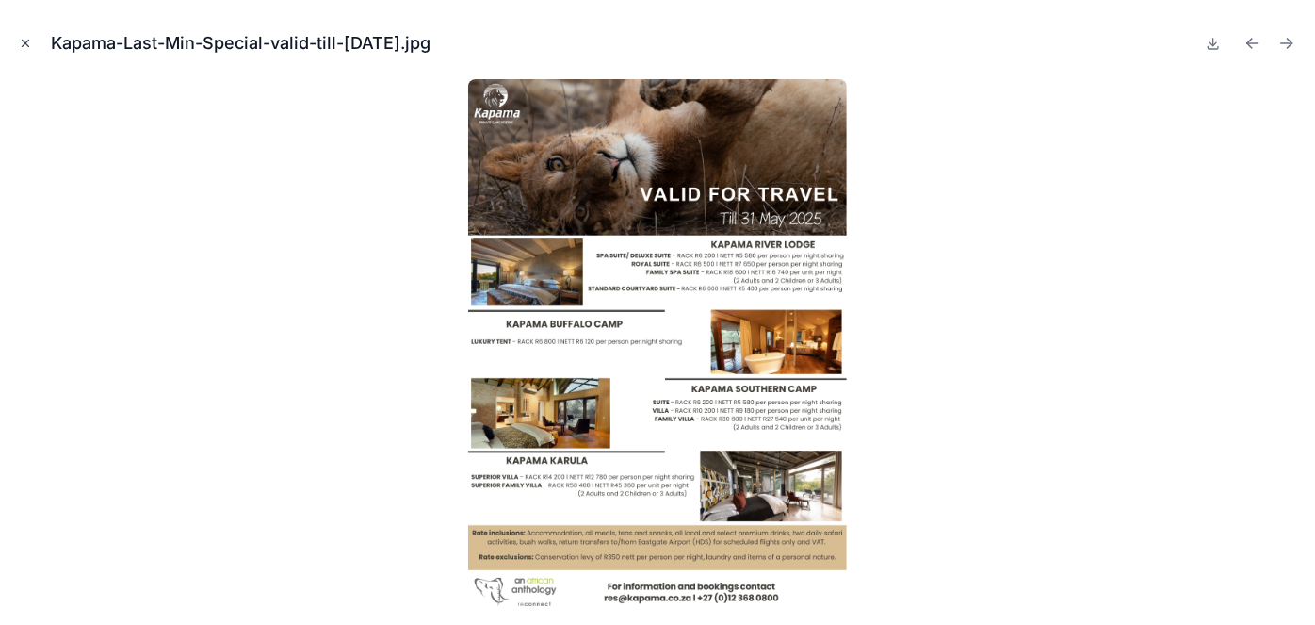
click at [21, 46] on icon "Close modal" at bounding box center [25, 43] width 13 height 13
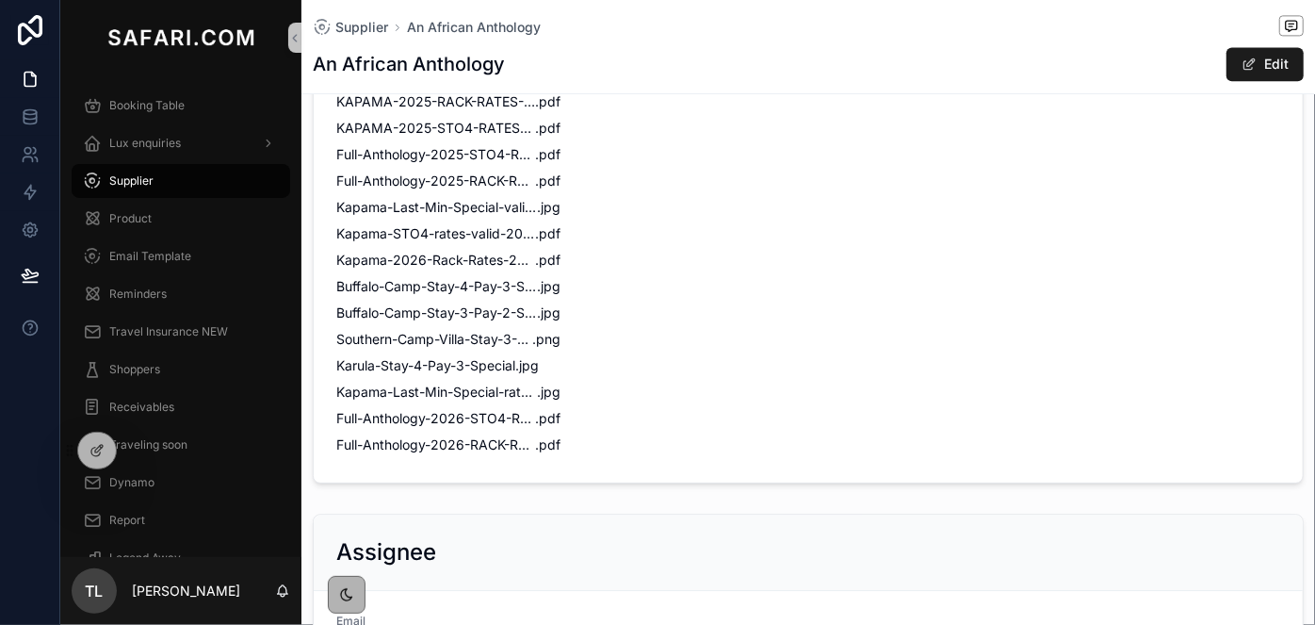
scroll to position [2226, 0]
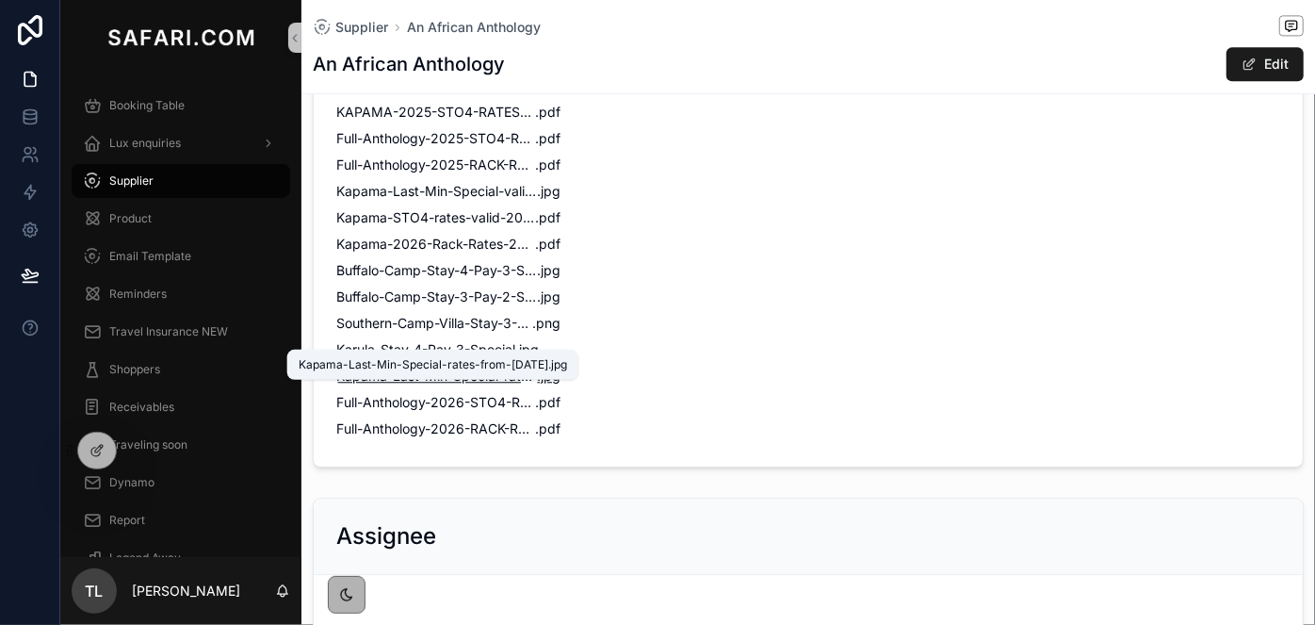
click at [461, 366] on span "Kapama-Last-Min-Special-rates-from-01-July-2025" at bounding box center [437, 375] width 202 height 19
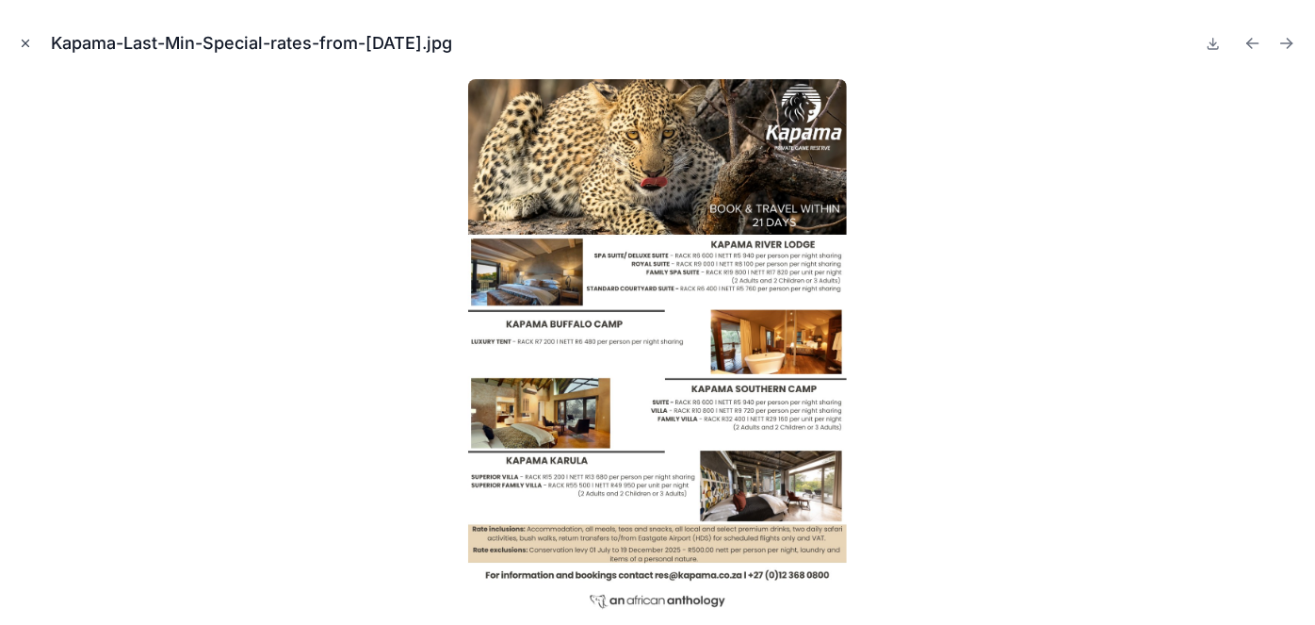
click at [32, 43] on button "Close modal" at bounding box center [25, 43] width 21 height 21
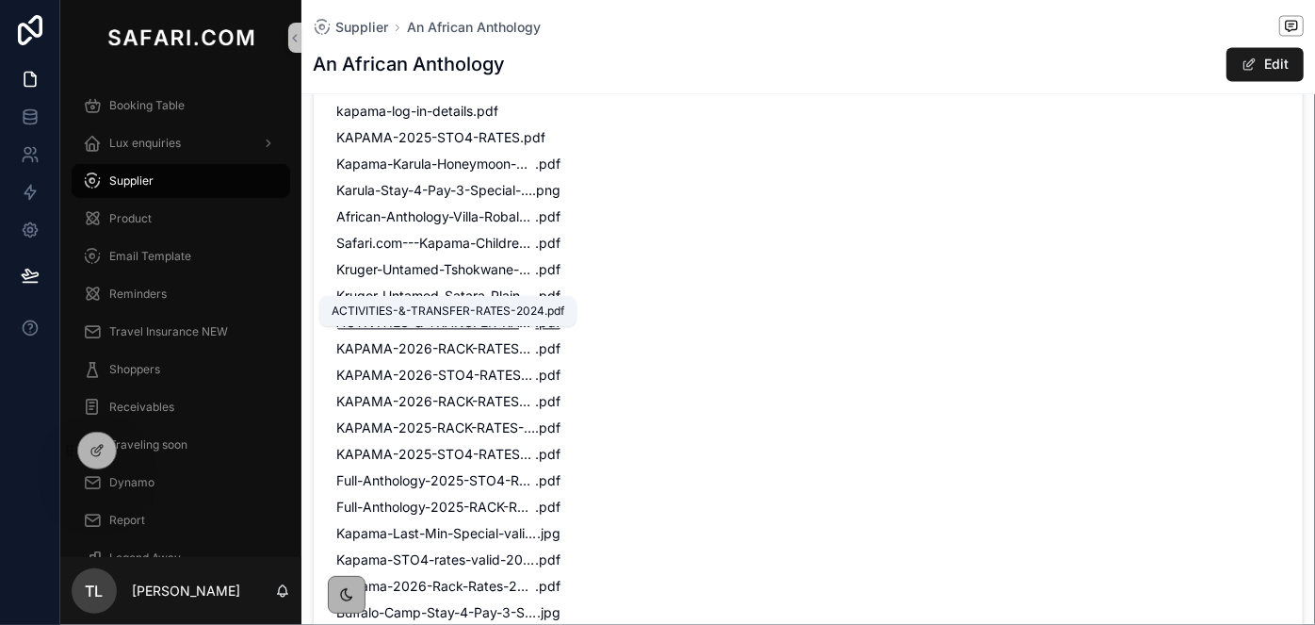
scroll to position [1798, 0]
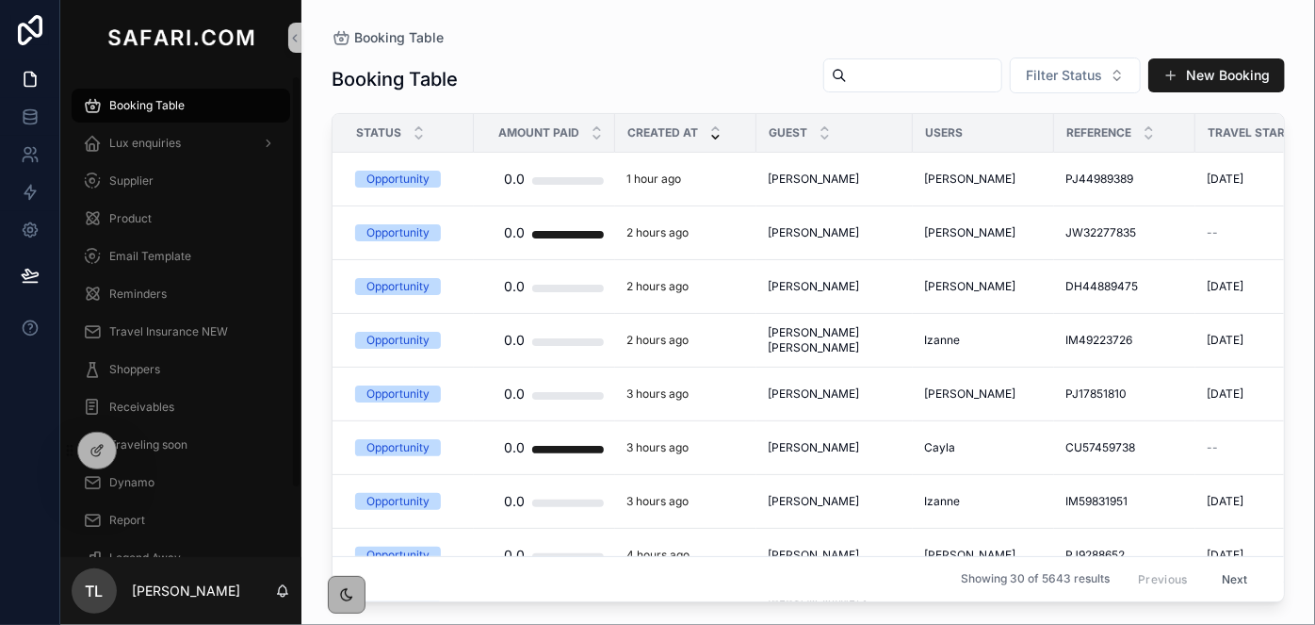
click at [174, 161] on div "Lux enquiries" at bounding box center [180, 143] width 241 height 38
click at [172, 151] on div "Lux enquiries" at bounding box center [181, 143] width 196 height 30
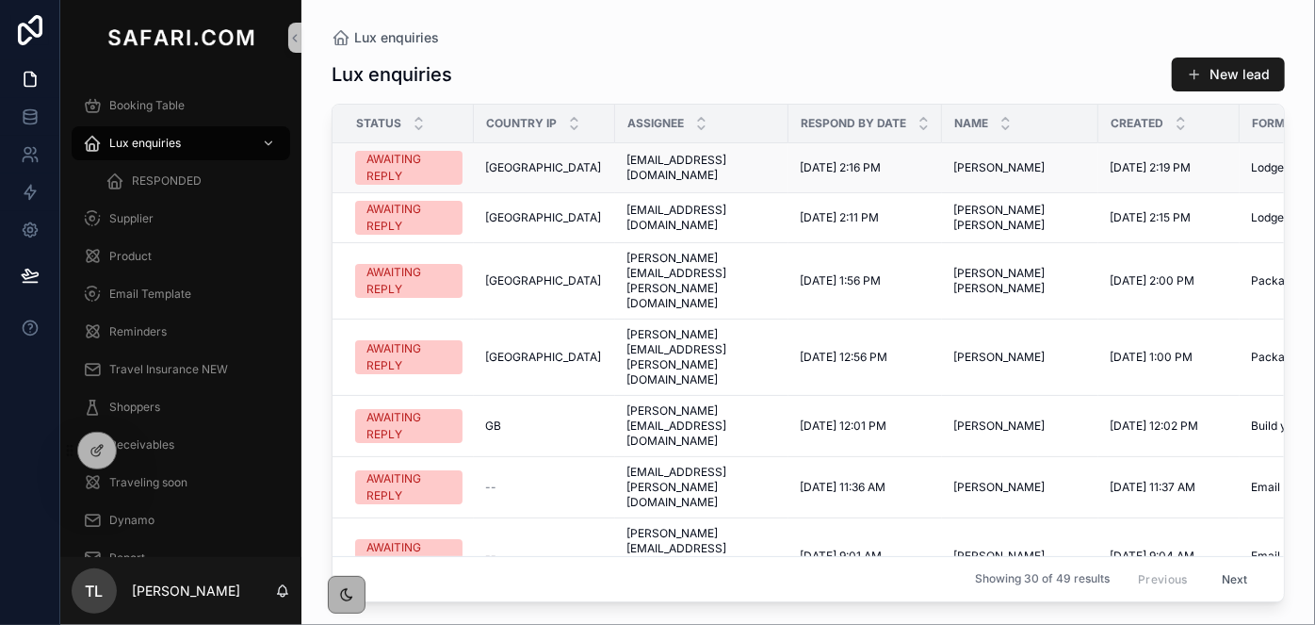
click at [746, 167] on span "[EMAIL_ADDRESS][DOMAIN_NAME]" at bounding box center [701, 168] width 151 height 30
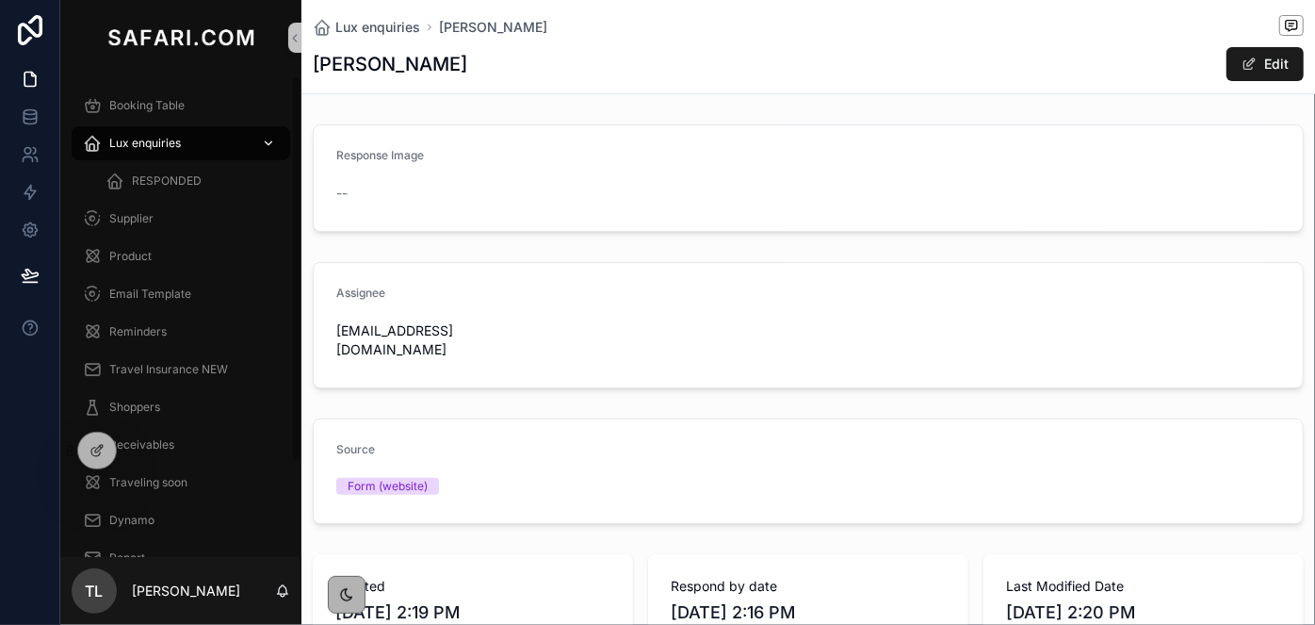
click at [218, 150] on div "Lux enquiries" at bounding box center [181, 143] width 196 height 30
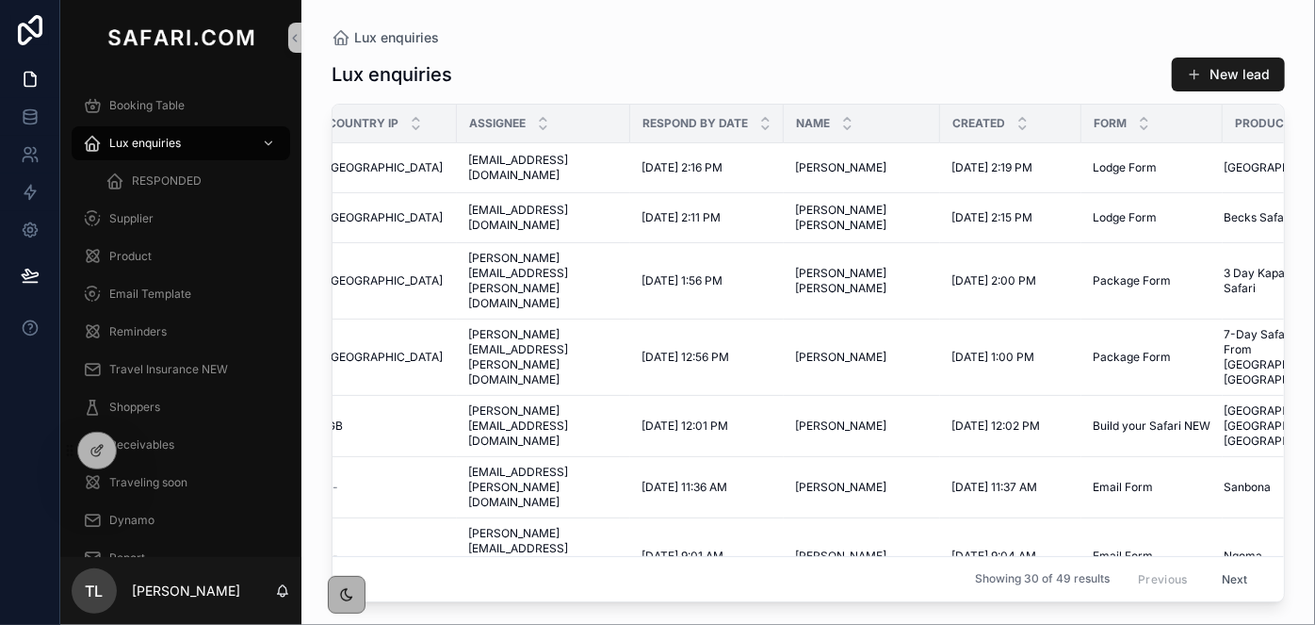
scroll to position [0, 252]
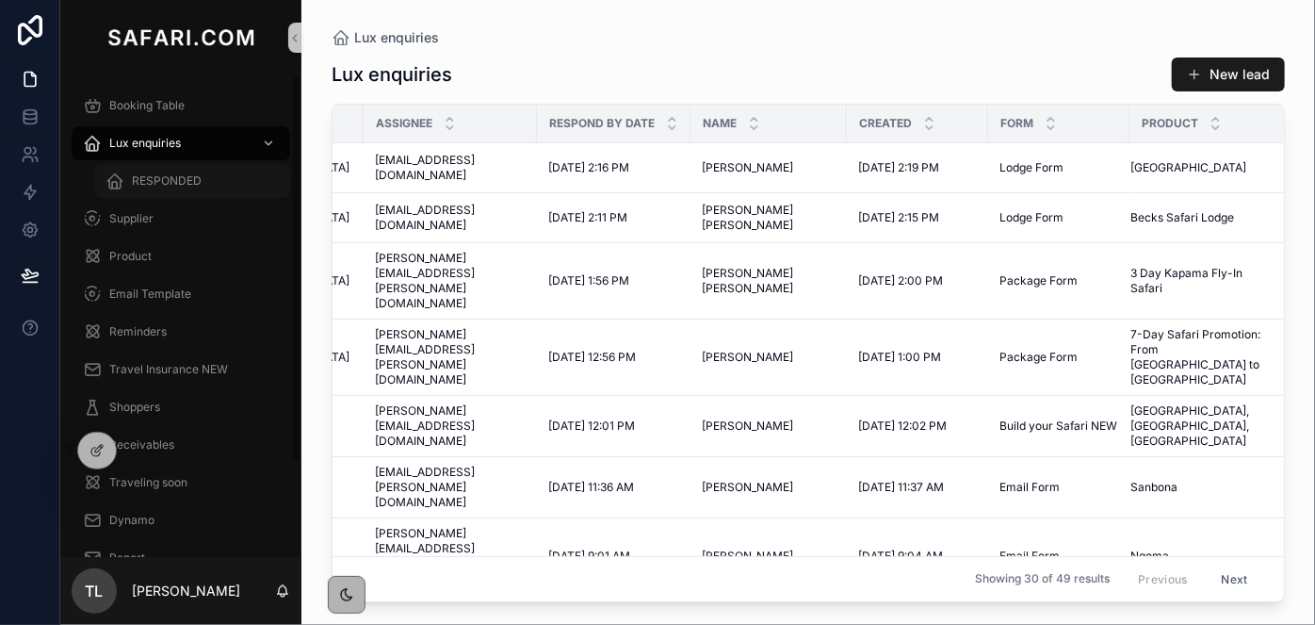
click at [187, 181] on span "RESPONDED" at bounding box center [167, 180] width 70 height 15
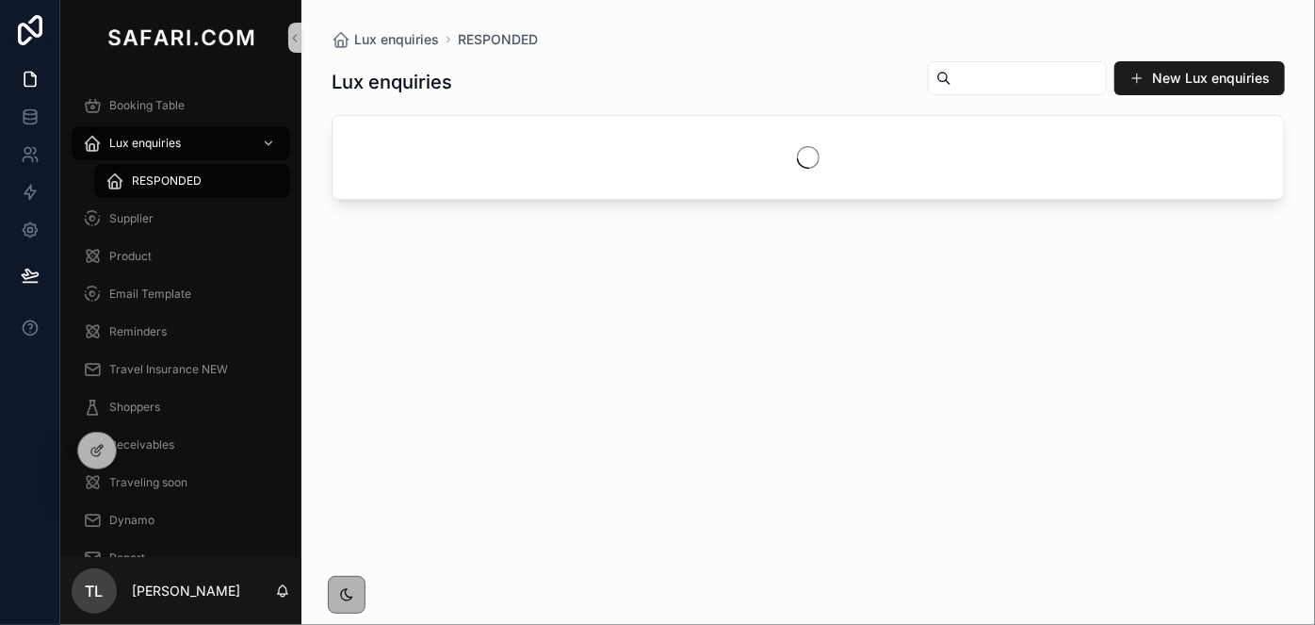
click at [951, 87] on input "scrollable content" at bounding box center [1028, 78] width 154 height 26
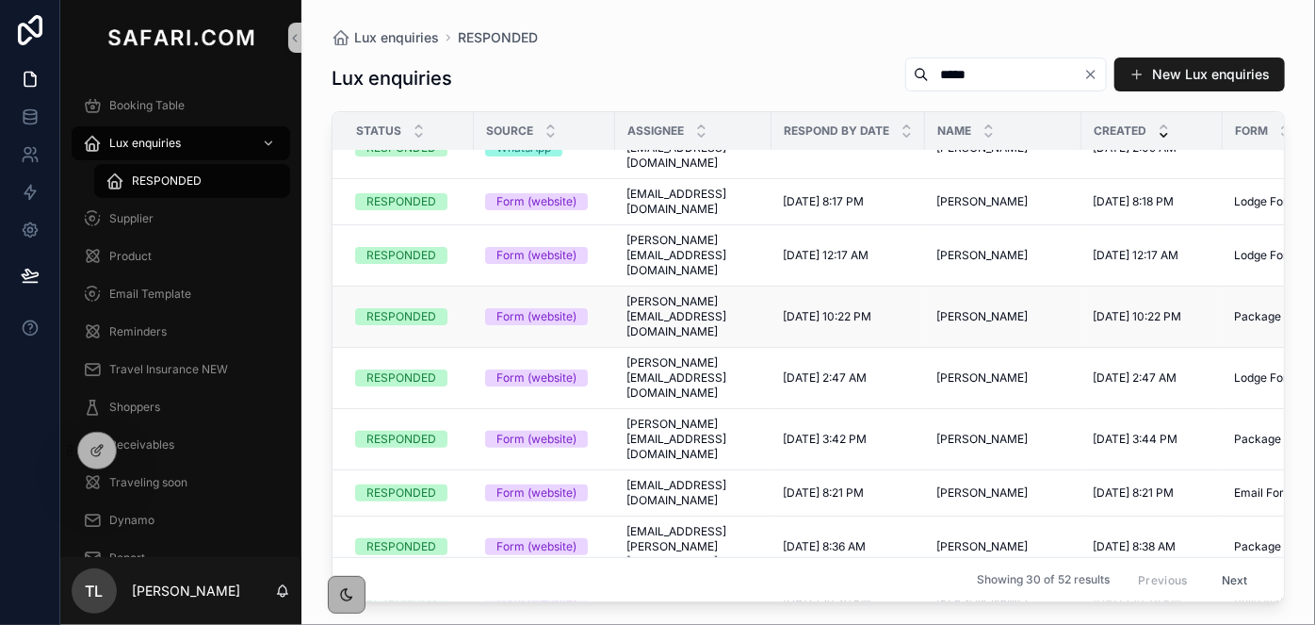
scroll to position [256, 0]
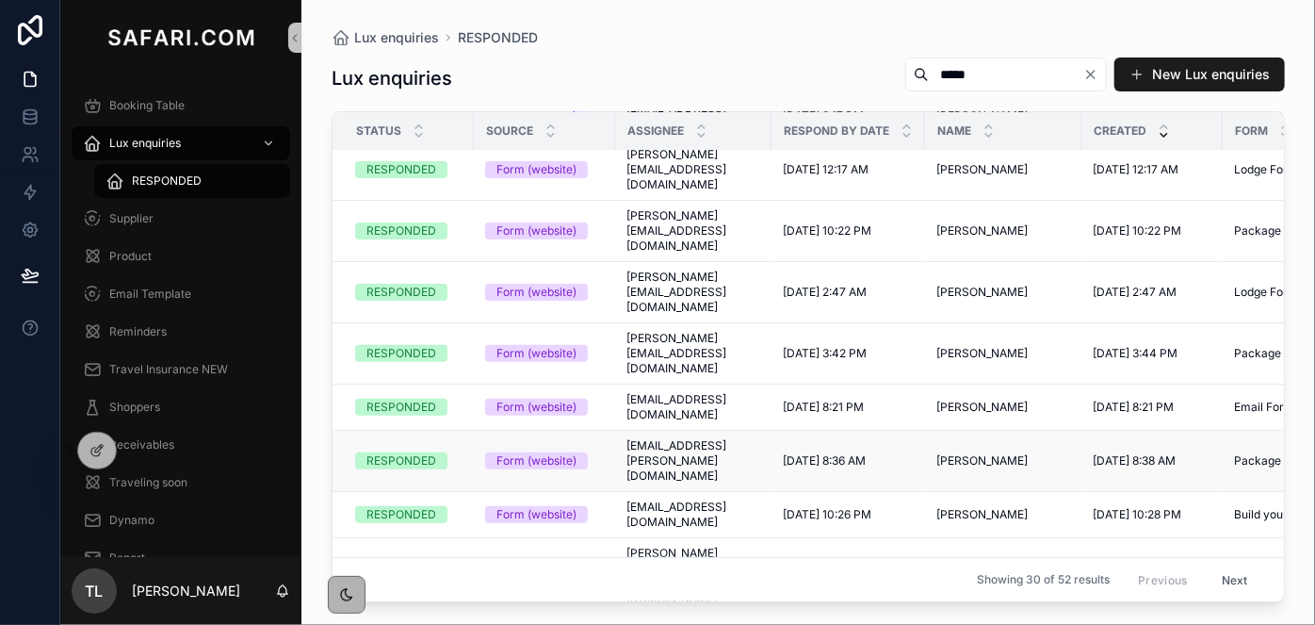
type input "*****"
click at [985, 453] on span "Chris Catlin" at bounding box center [981, 460] width 91 height 15
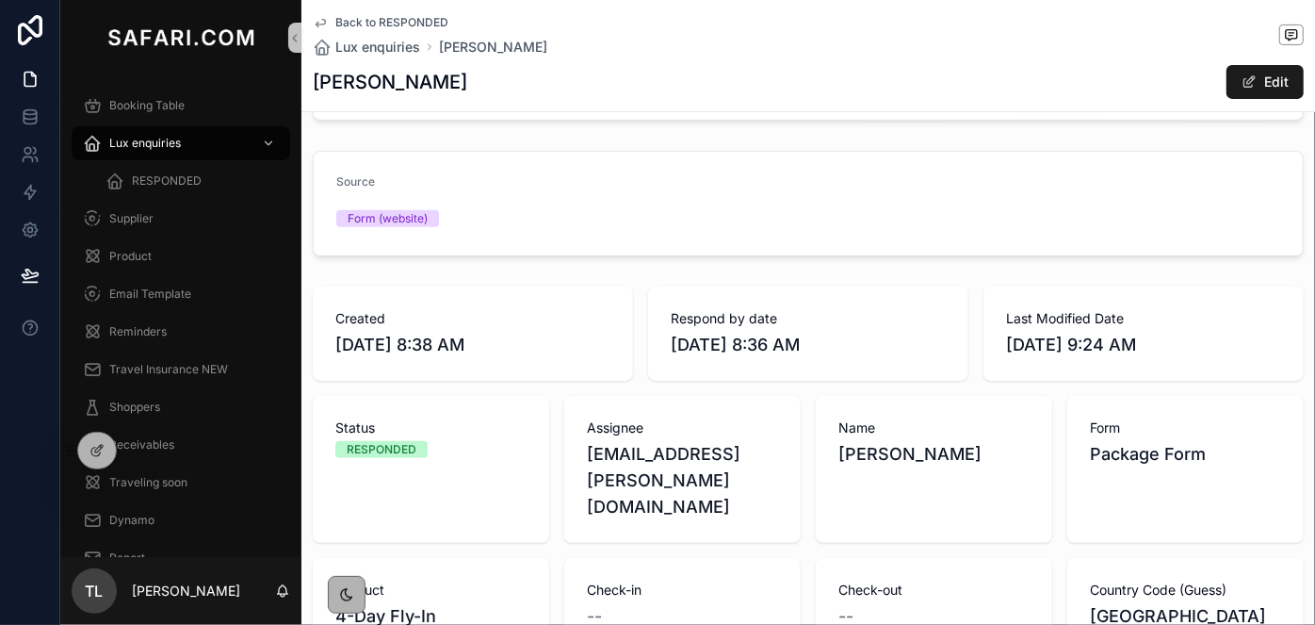
scroll to position [599, 0]
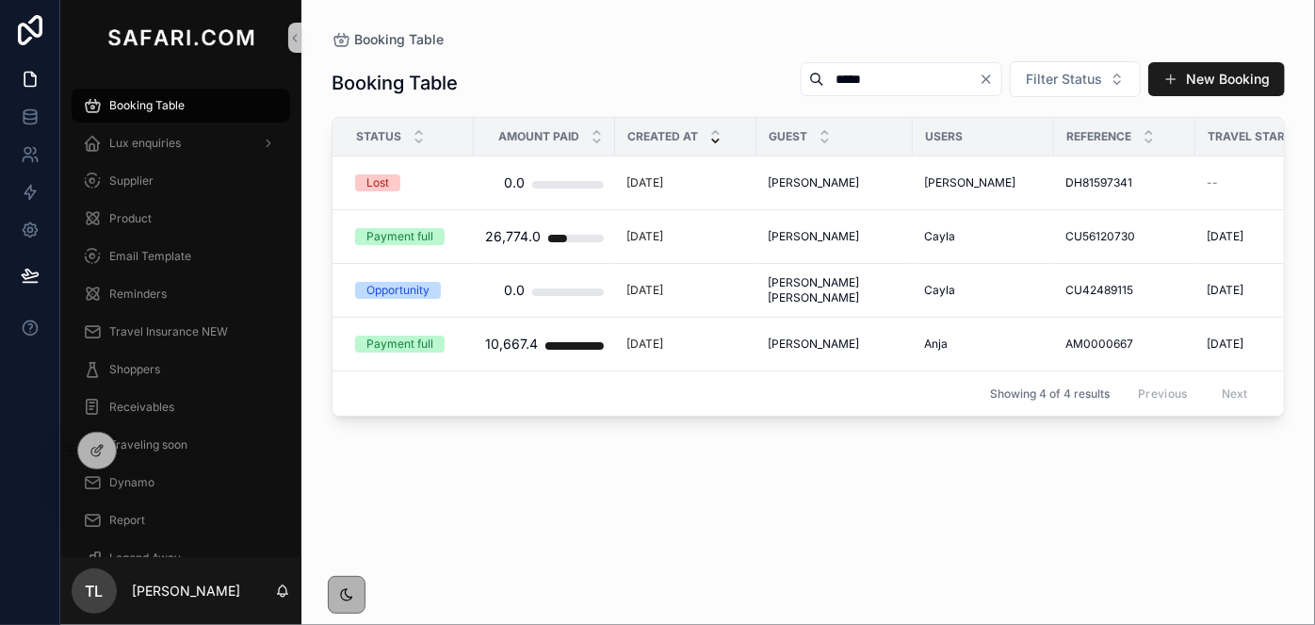
type input "*****"
click at [208, 147] on div "Lux enquiries" at bounding box center [181, 143] width 196 height 30
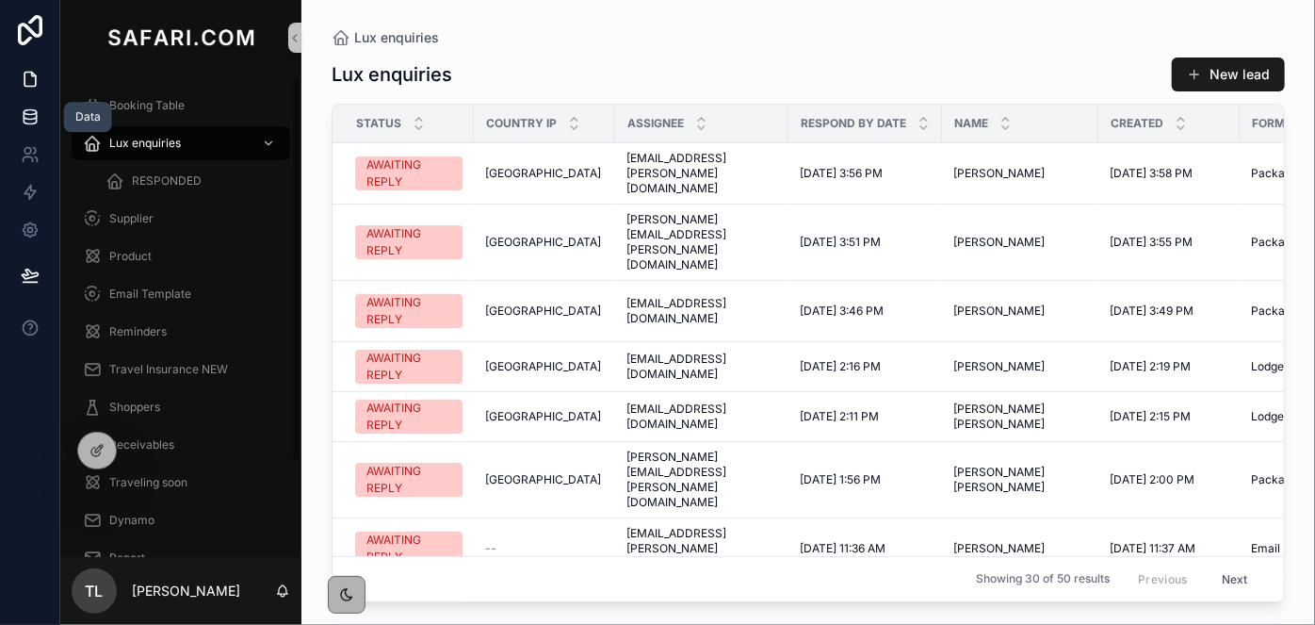
click at [27, 111] on icon at bounding box center [30, 116] width 19 height 19
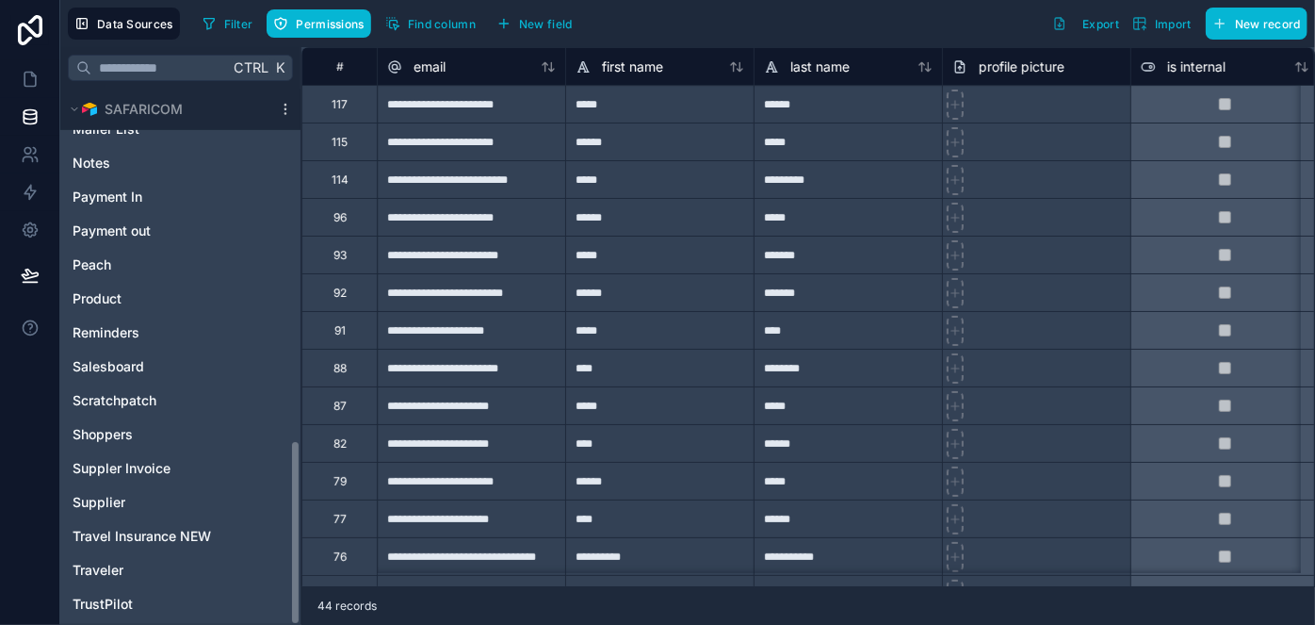
scroll to position [1015, 0]
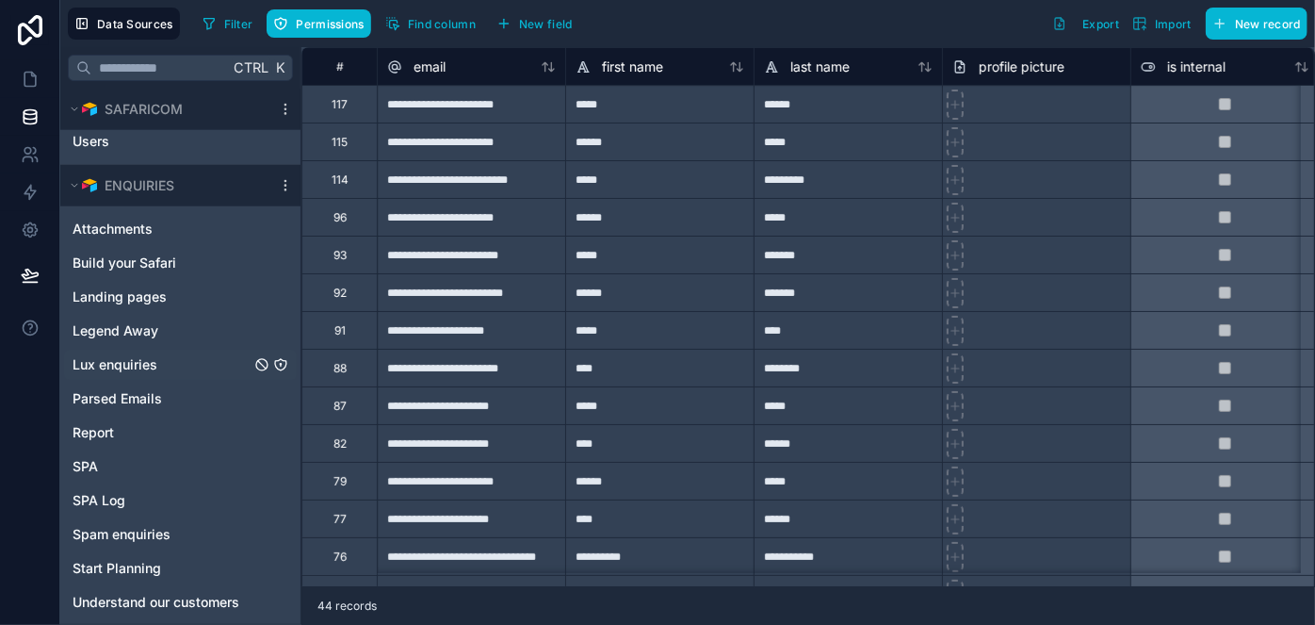
click at [139, 366] on span "Lux enquiries" at bounding box center [115, 364] width 85 height 19
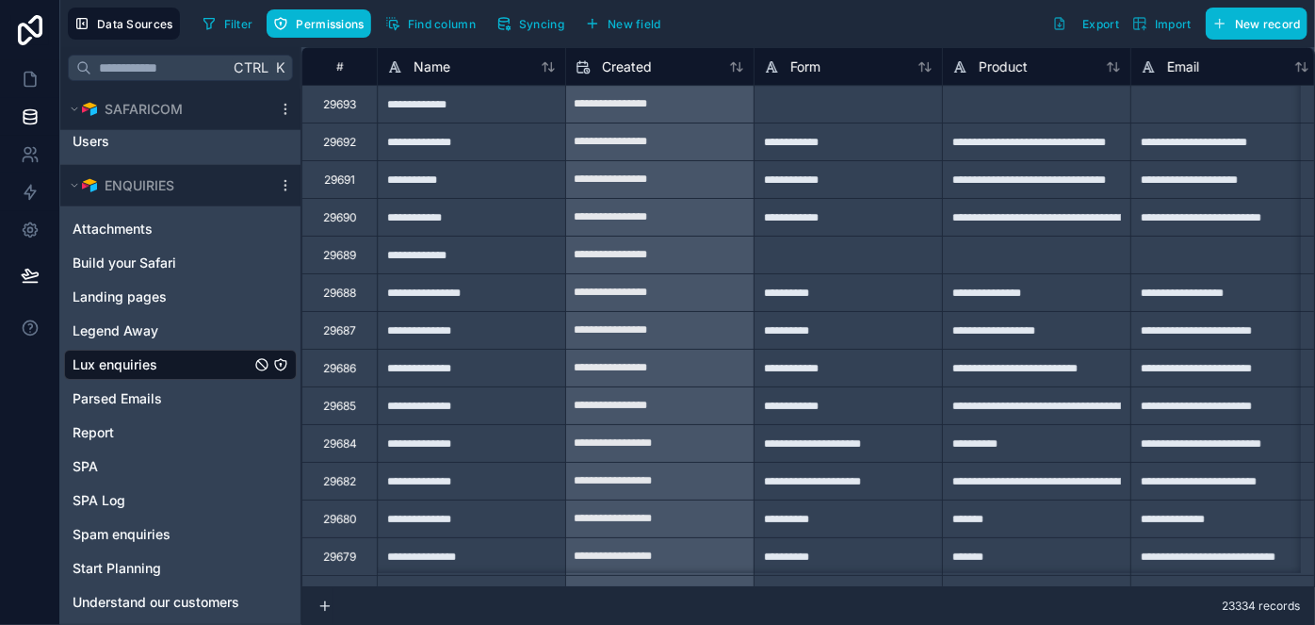
click at [437, 344] on div "**********" at bounding box center [471, 330] width 188 height 38
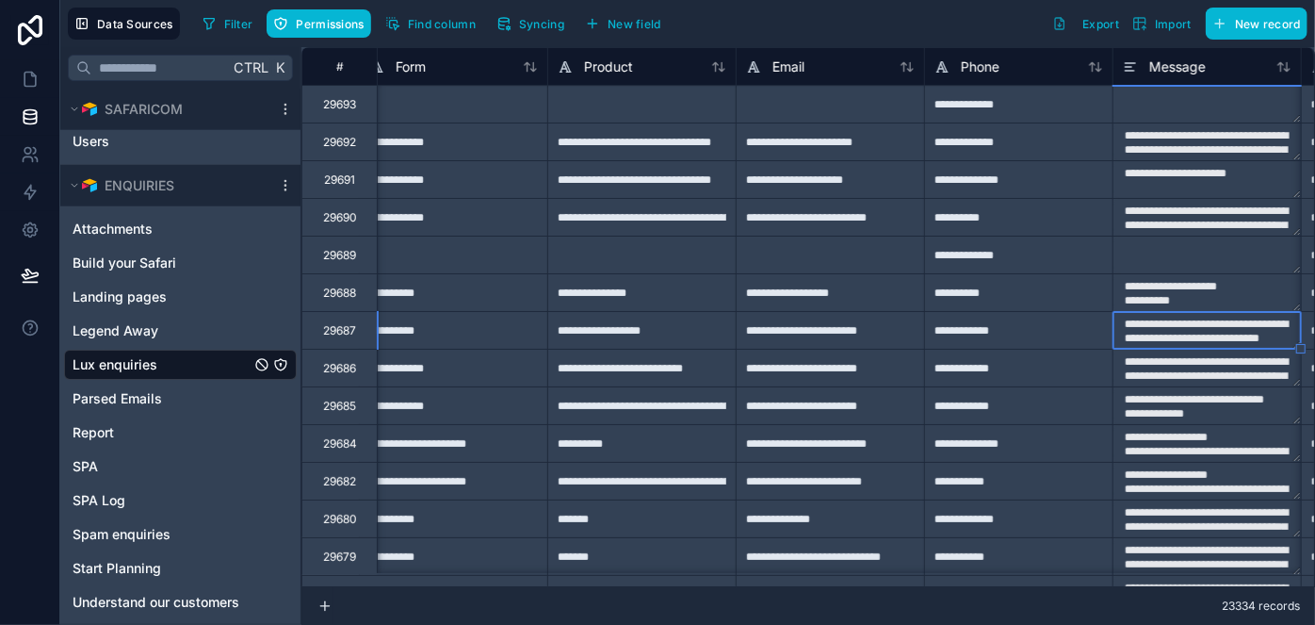
type textarea "**********"
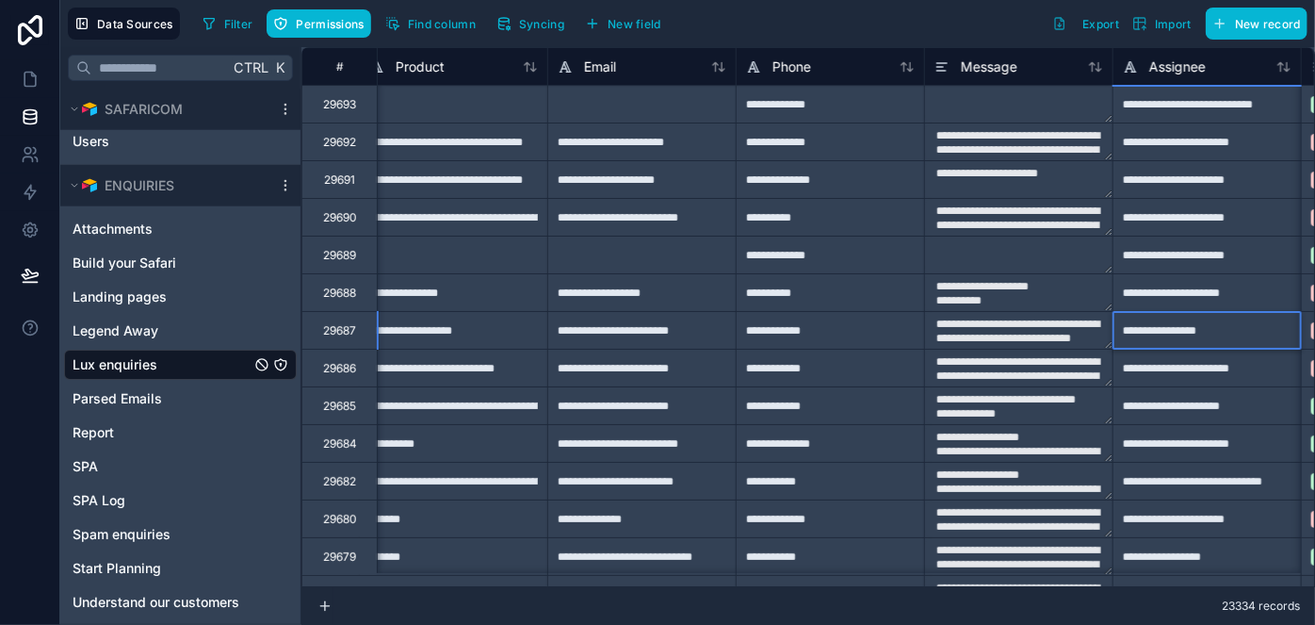
type input "**********"
type textarea "**********"
click at [987, 320] on textarea "**********" at bounding box center [1018, 330] width 187 height 37
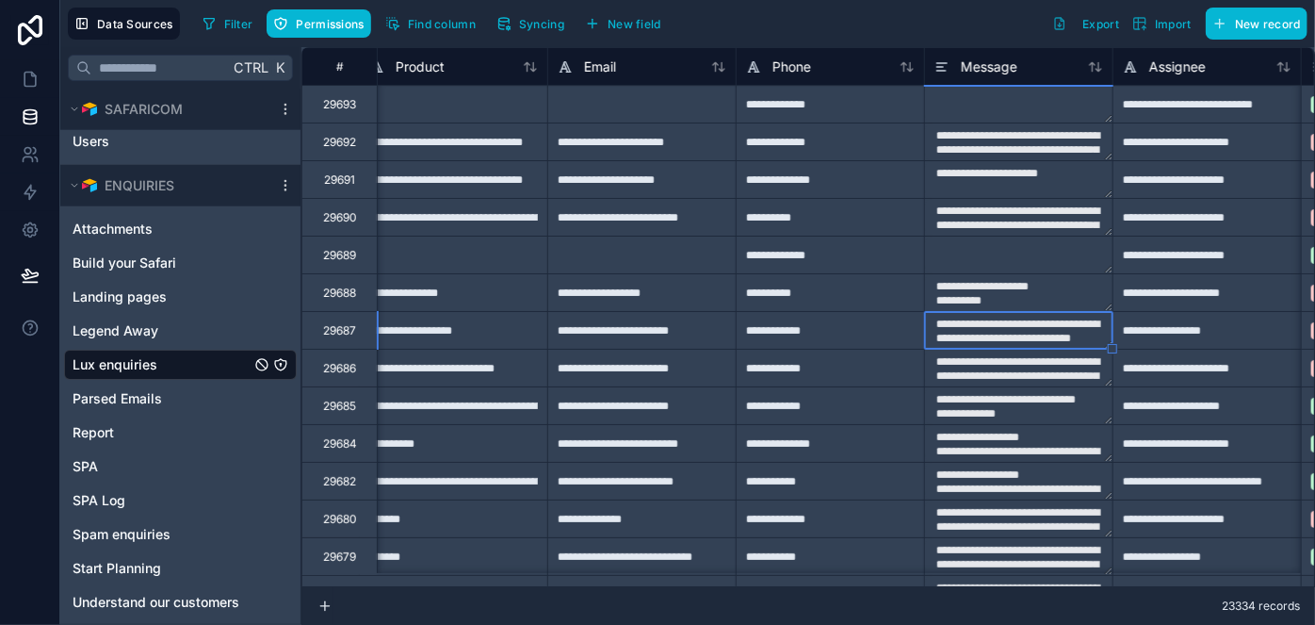
type textarea "**********"
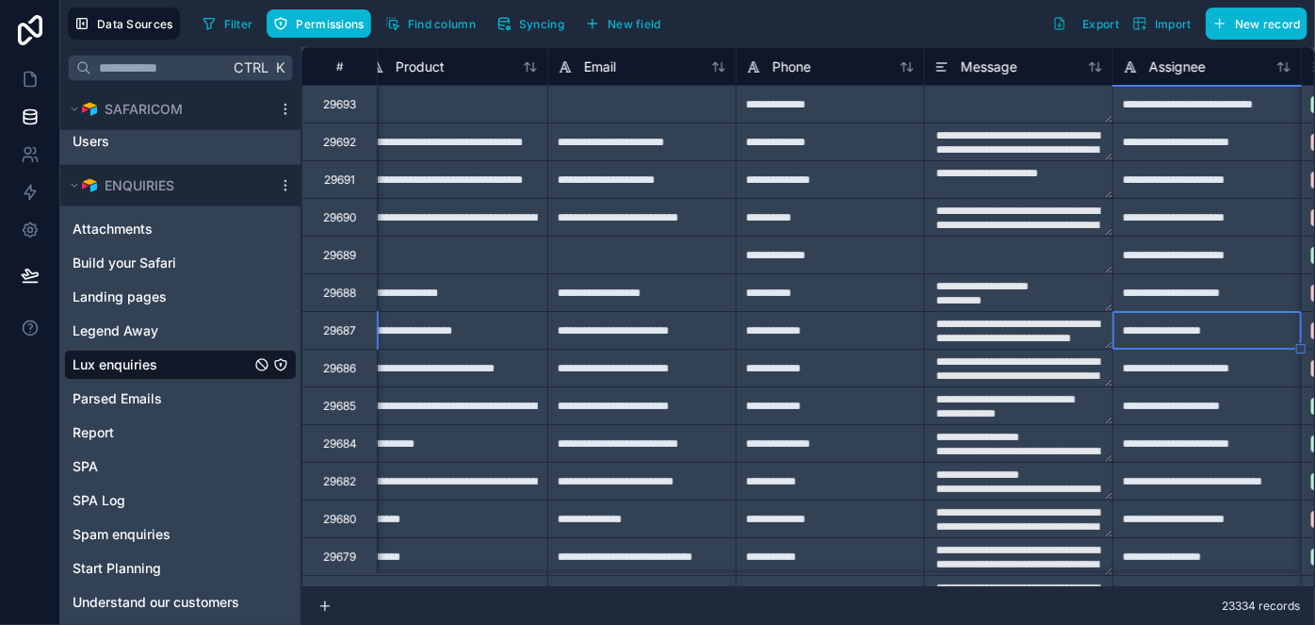
scroll to position [0, 772]
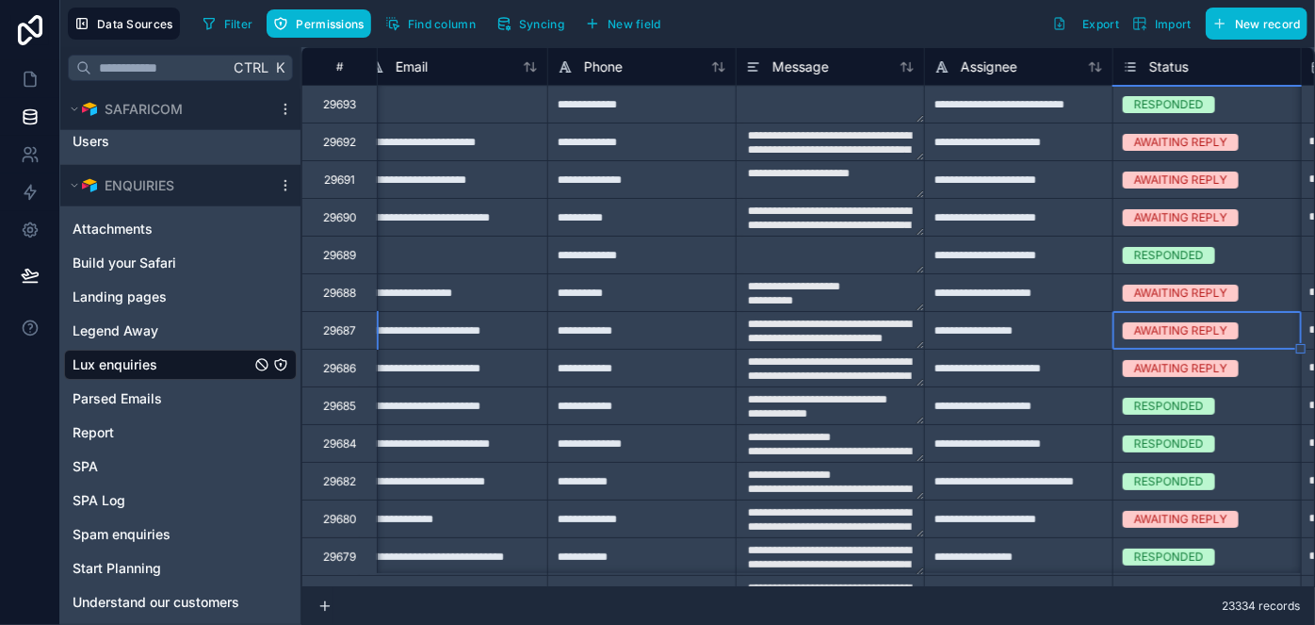
click at [1186, 324] on div "AWAITING REPLY" at bounding box center [1180, 330] width 93 height 17
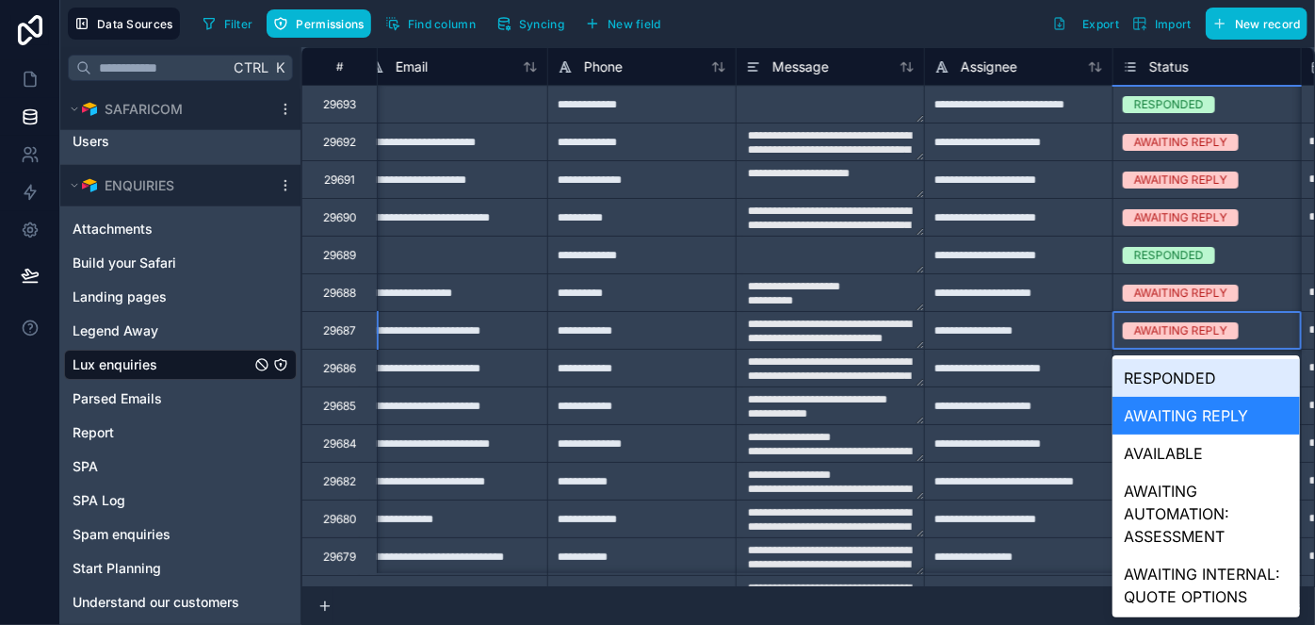
click at [1183, 374] on div "RESPONDED" at bounding box center [1206, 378] width 187 height 38
type textarea "**********"
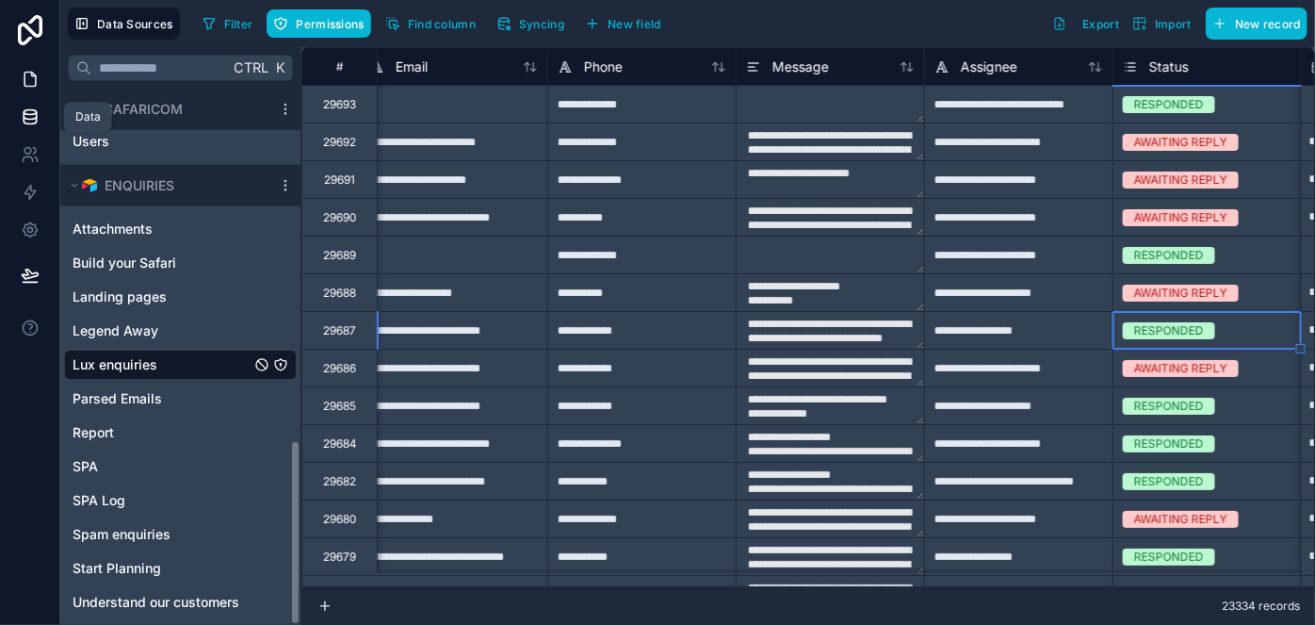
type textarea "**********"
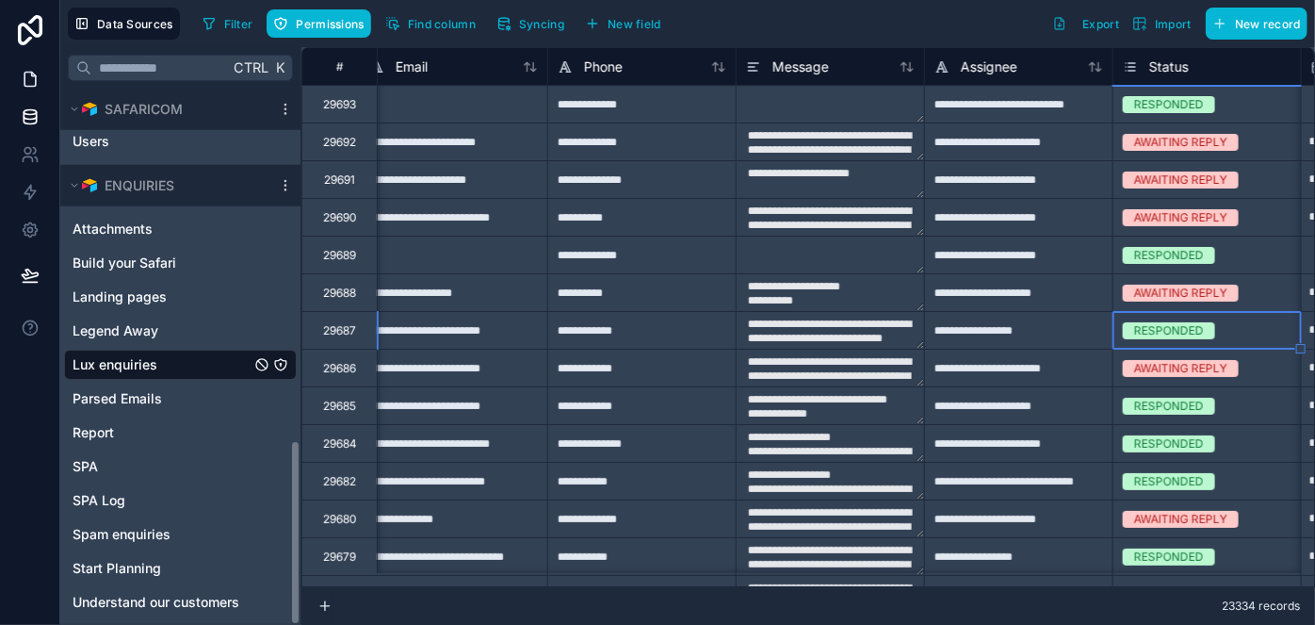
type textarea "**********"
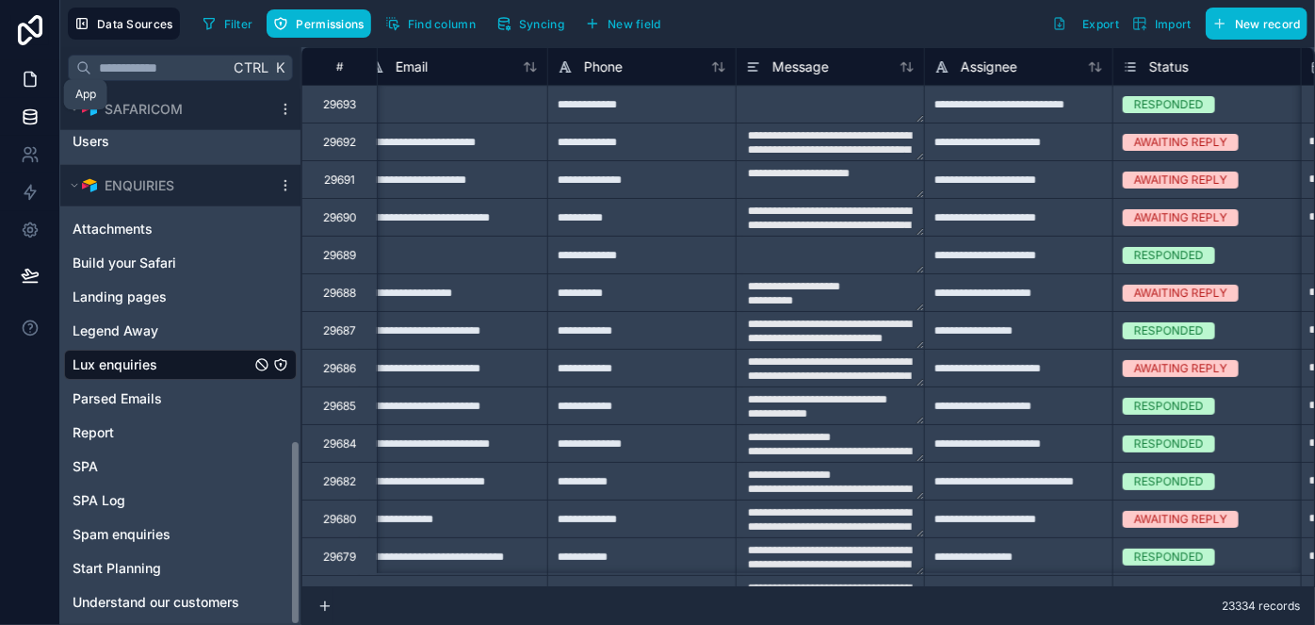
click at [30, 79] on icon at bounding box center [30, 79] width 19 height 19
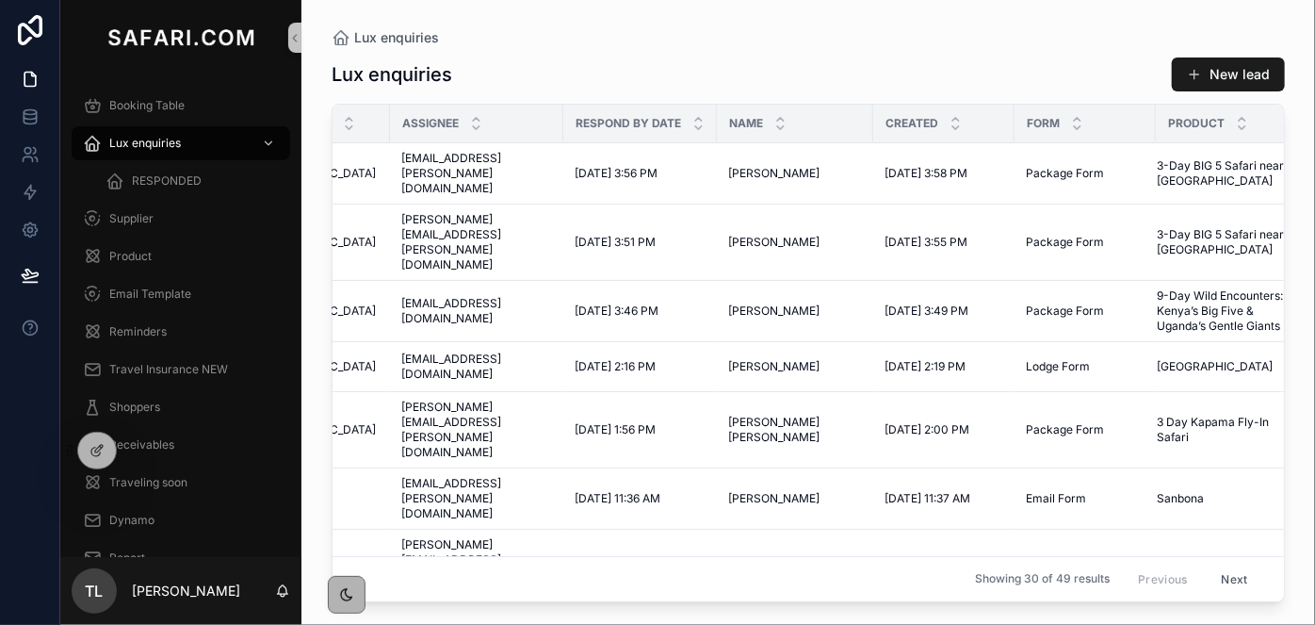
scroll to position [0, 252]
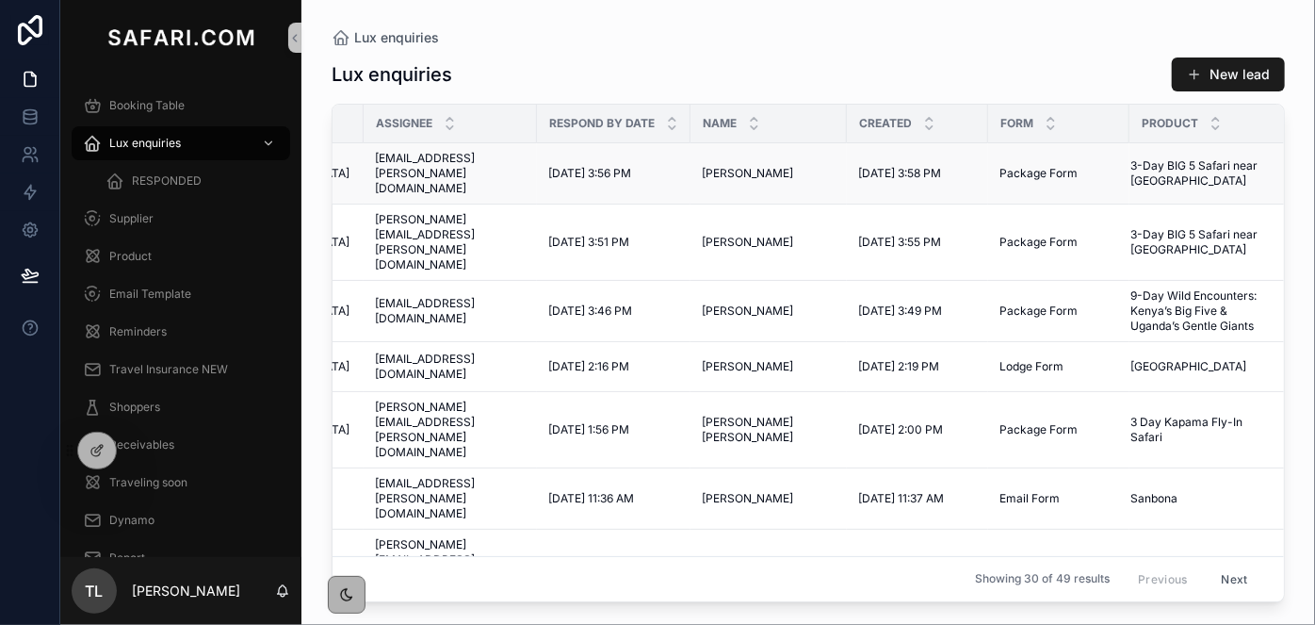
click at [1145, 168] on span "3-Day BIG 5 Safari near [GEOGRAPHIC_DATA]" at bounding box center [1196, 173] width 133 height 30
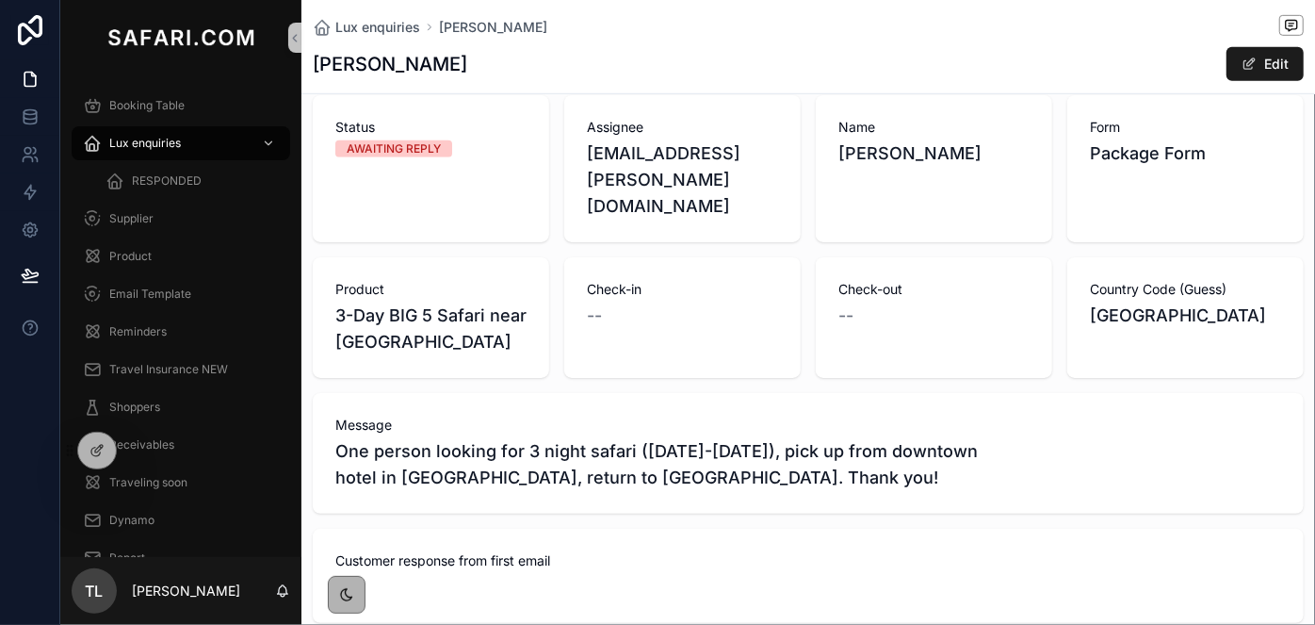
scroll to position [685, 0]
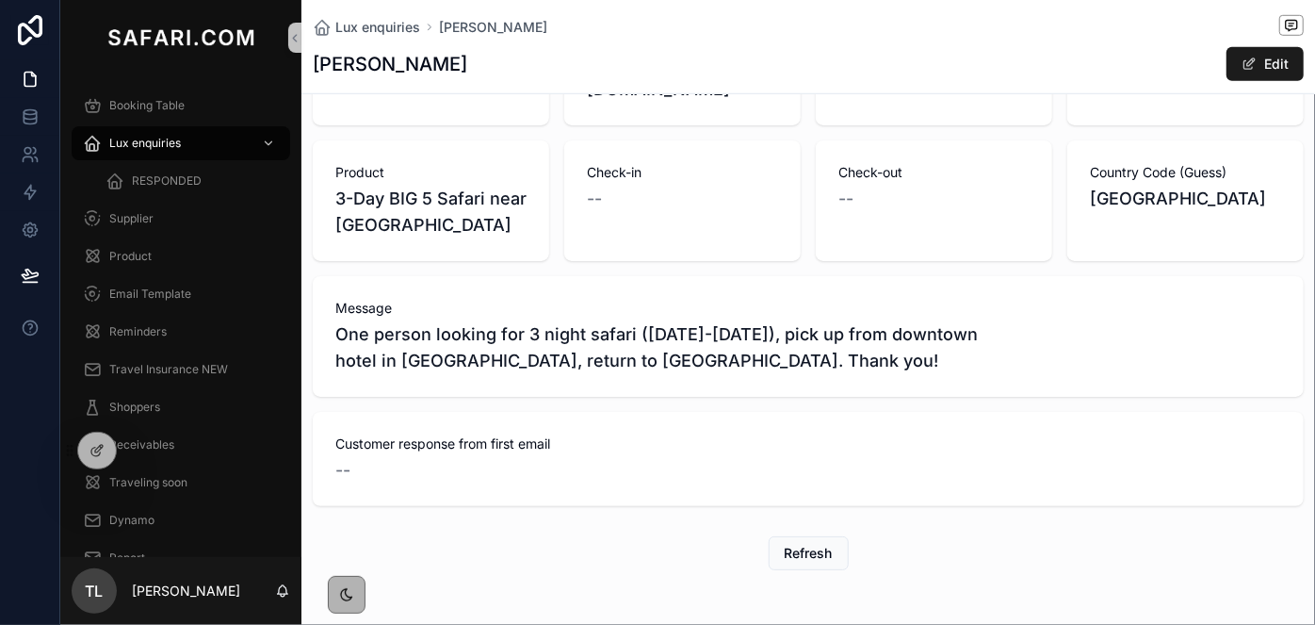
click at [412, 186] on span "3-Day BIG 5 Safari near [GEOGRAPHIC_DATA]" at bounding box center [430, 212] width 191 height 53
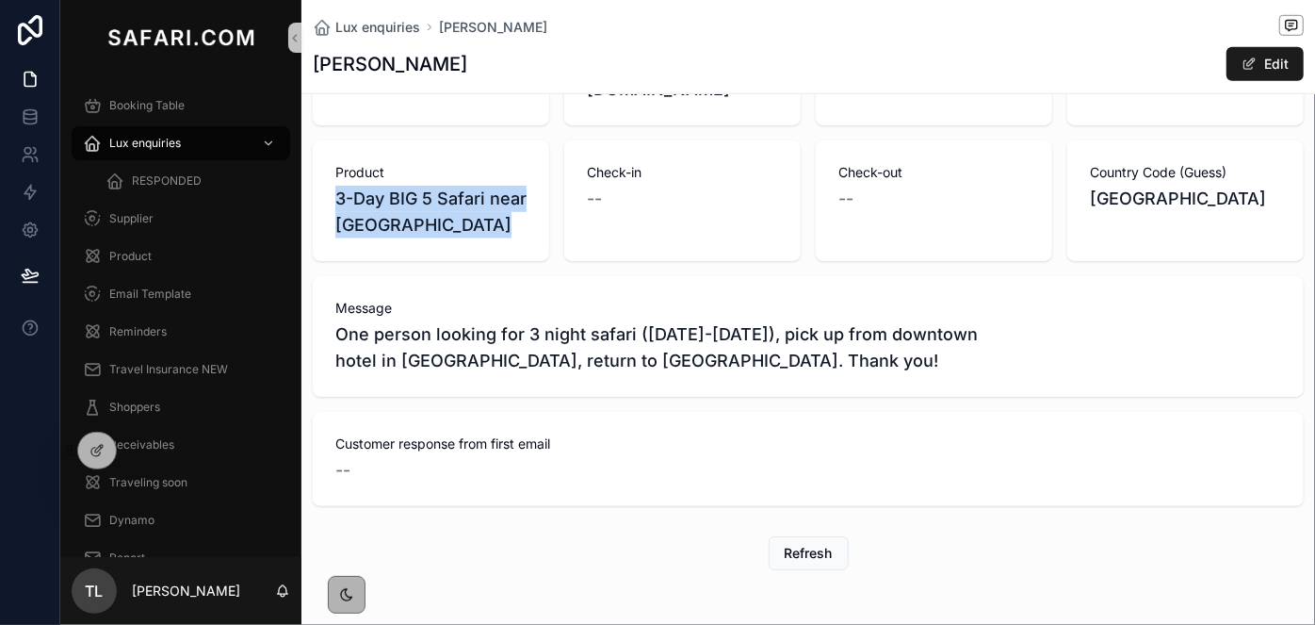
click at [412, 186] on span "3-Day BIG 5 Safari near [GEOGRAPHIC_DATA]" at bounding box center [430, 212] width 191 height 53
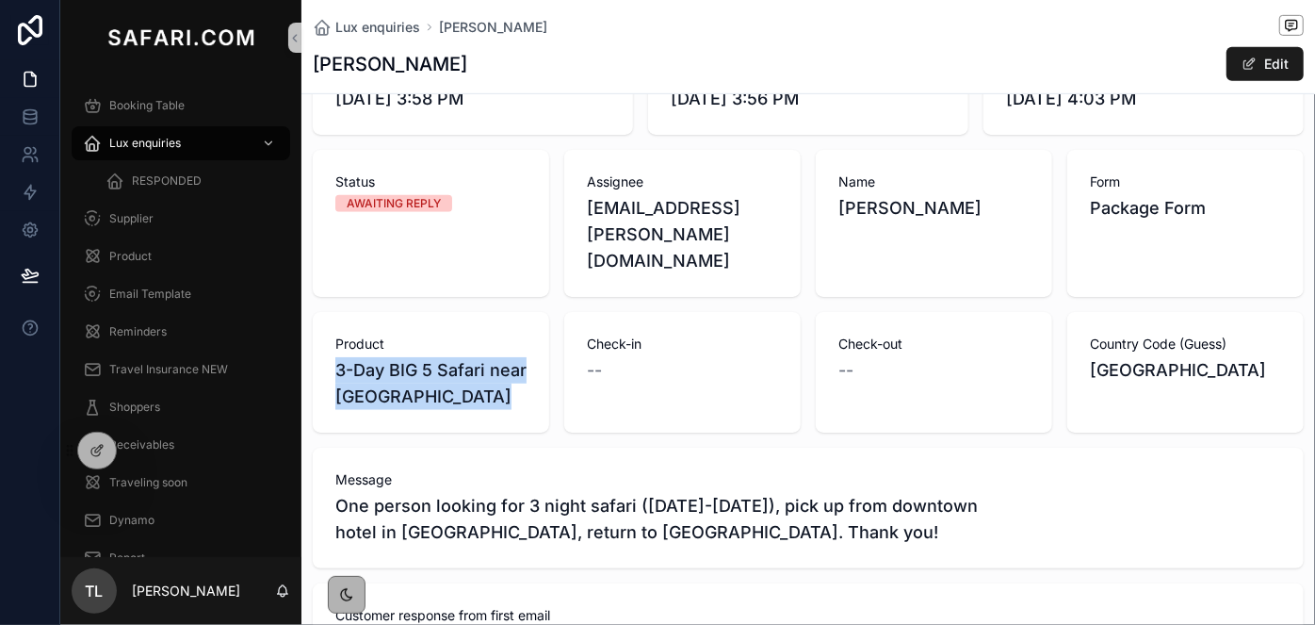
scroll to position [599, 0]
